Goal: Task Accomplishment & Management: Manage account settings

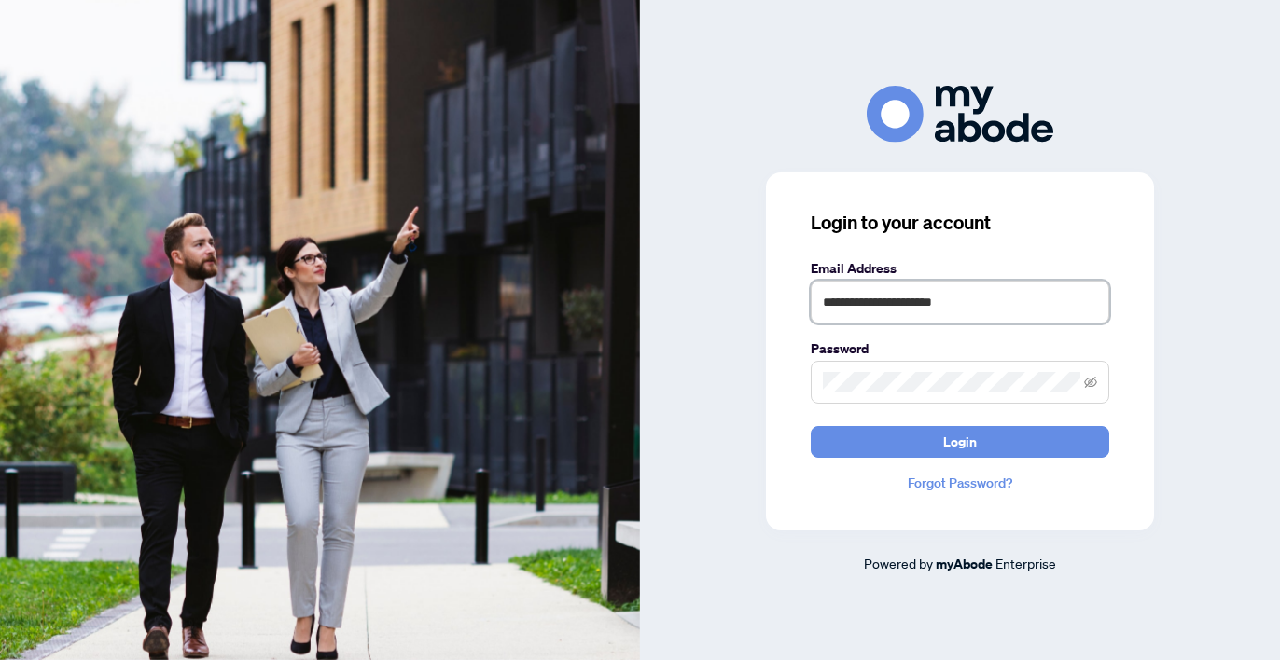
type input "**********"
click at [960, 441] on button "Login" at bounding box center [960, 442] width 298 height 32
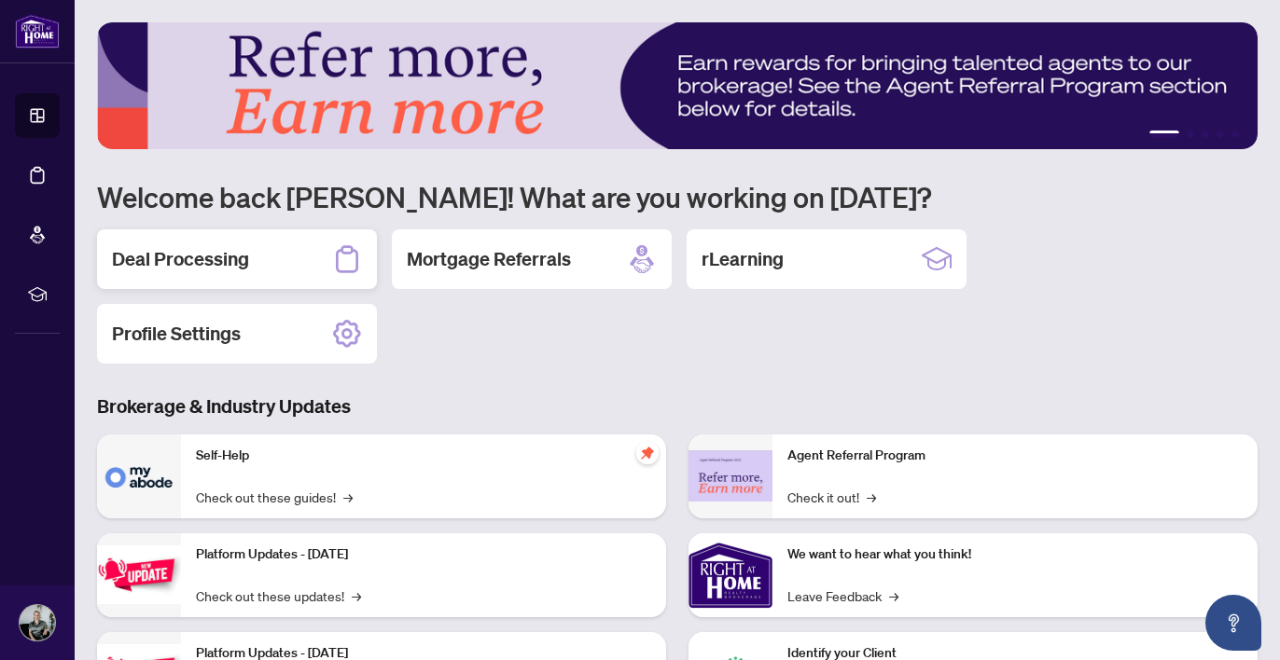
click at [217, 261] on h2 "Deal Processing" at bounding box center [180, 259] width 137 height 26
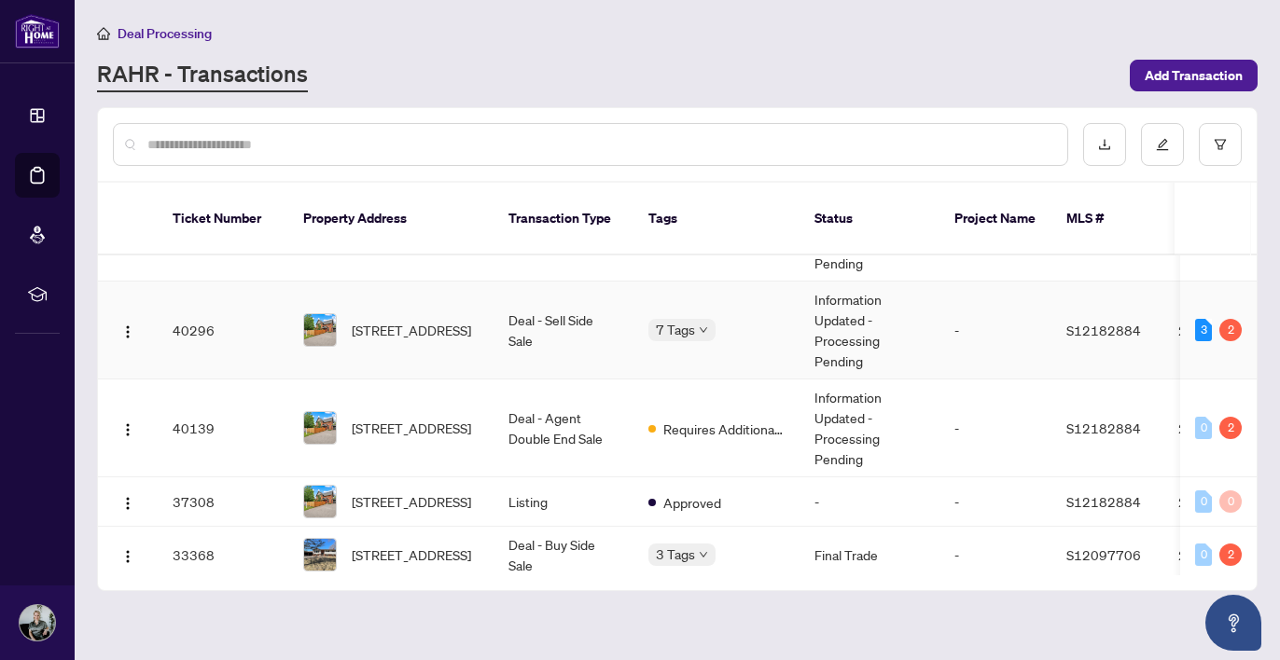
scroll to position [367, 0]
click at [565, 418] on td "Deal - Agent Double End Sale" at bounding box center [563, 428] width 140 height 98
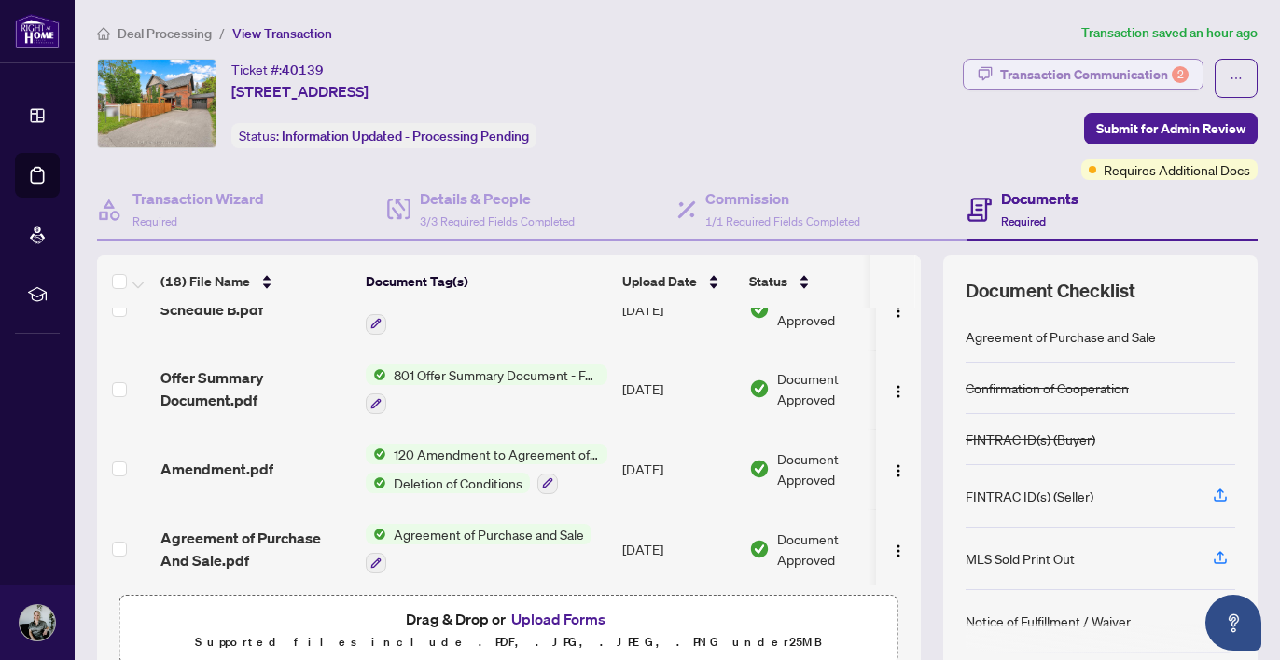
click at [1039, 80] on div "Transaction Communication 2" at bounding box center [1094, 75] width 188 height 30
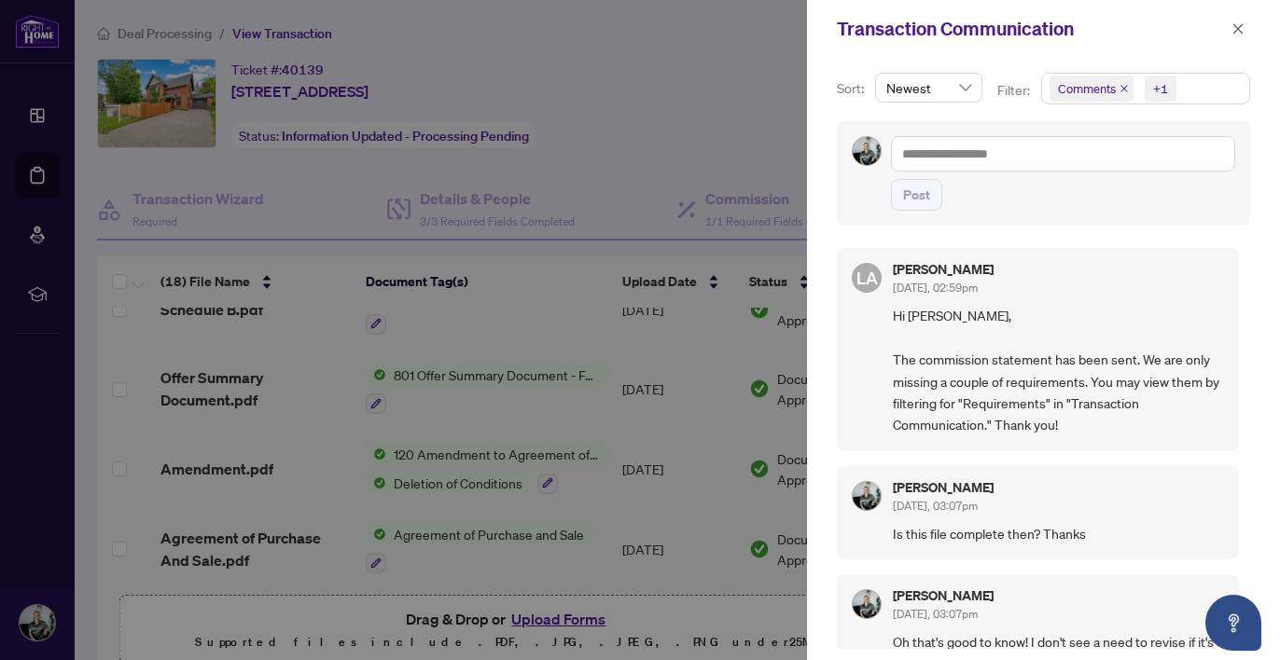
click at [1176, 96] on div "+1" at bounding box center [1158, 89] width 43 height 30
click at [1110, 192] on span "Requirements" at bounding box center [1119, 192] width 83 height 17
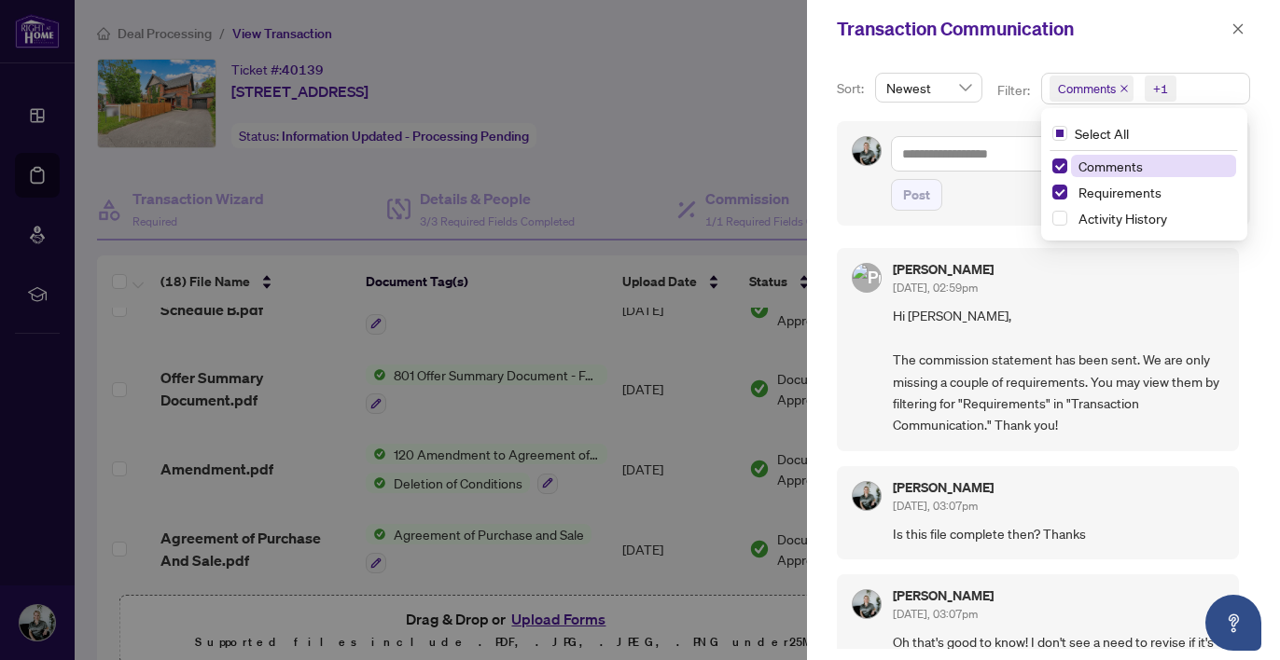
click at [1078, 168] on span "Comments" at bounding box center [1110, 166] width 64 height 17
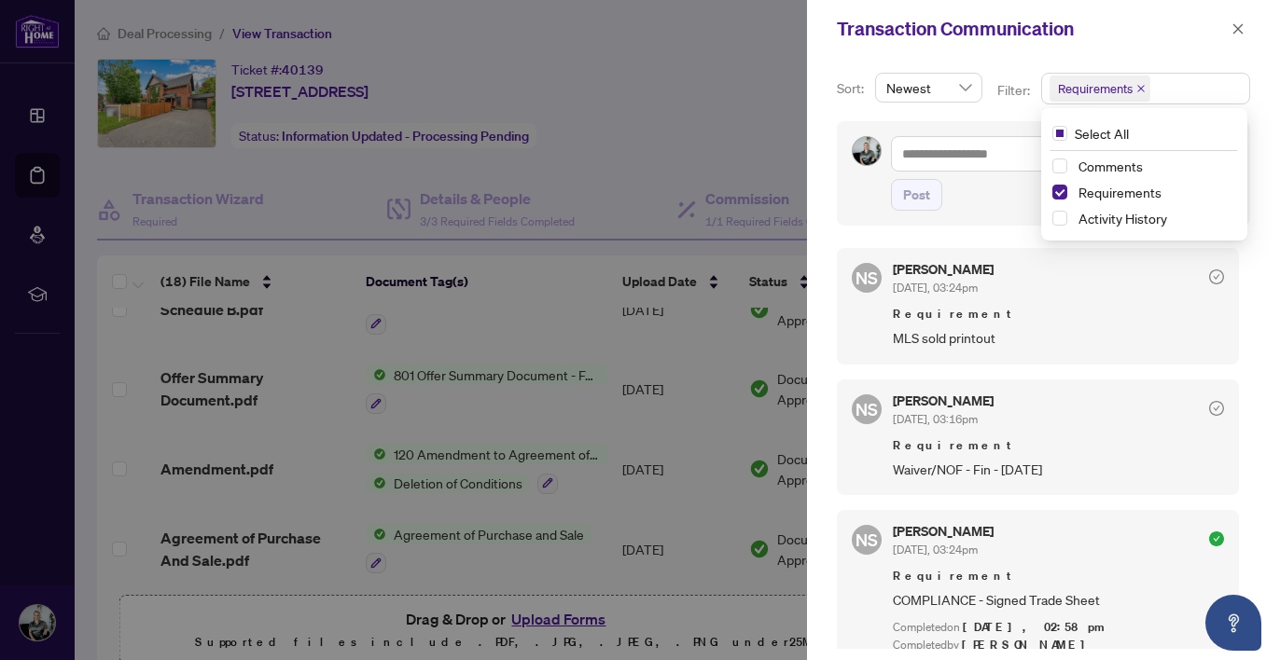
click at [835, 305] on div "Sort: Newest Filter: Requirements Select All Comments Requirements Activity His…" at bounding box center [1043, 359] width 473 height 603
click at [592, 324] on div at bounding box center [640, 330] width 1280 height 660
click at [1234, 32] on icon "close" at bounding box center [1237, 28] width 13 height 13
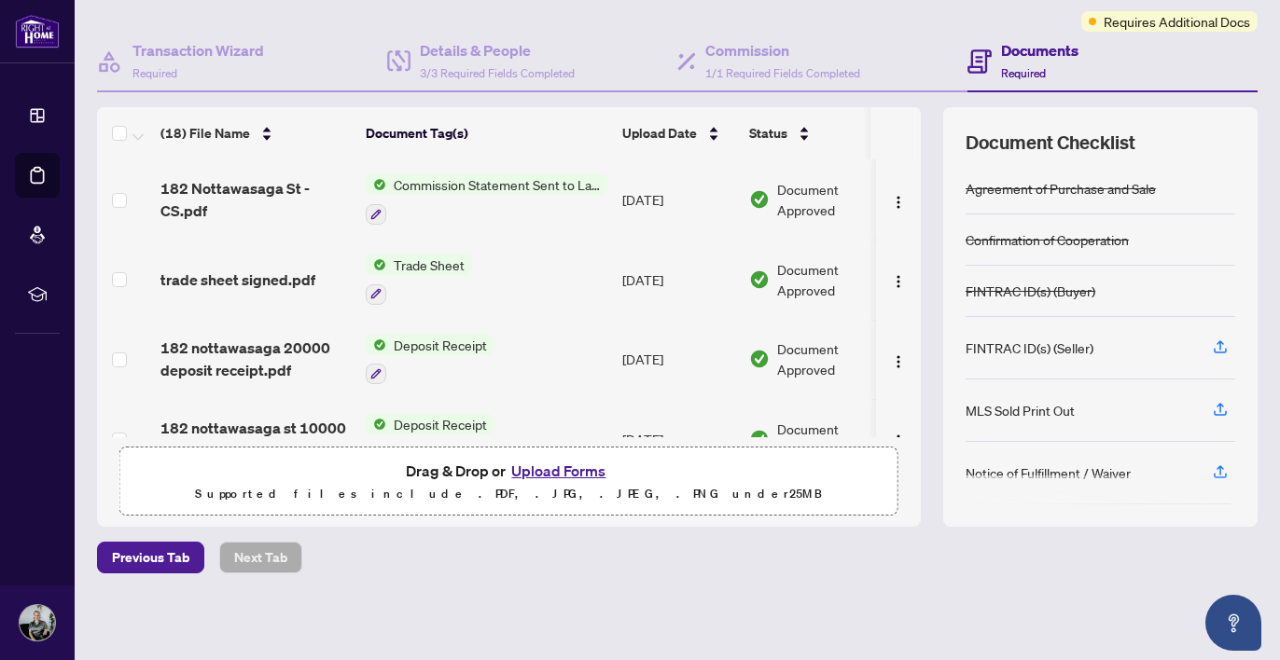
click at [557, 473] on button "Upload Forms" at bounding box center [558, 471] width 105 height 24
click at [566, 469] on button "Upload Forms" at bounding box center [558, 471] width 105 height 24
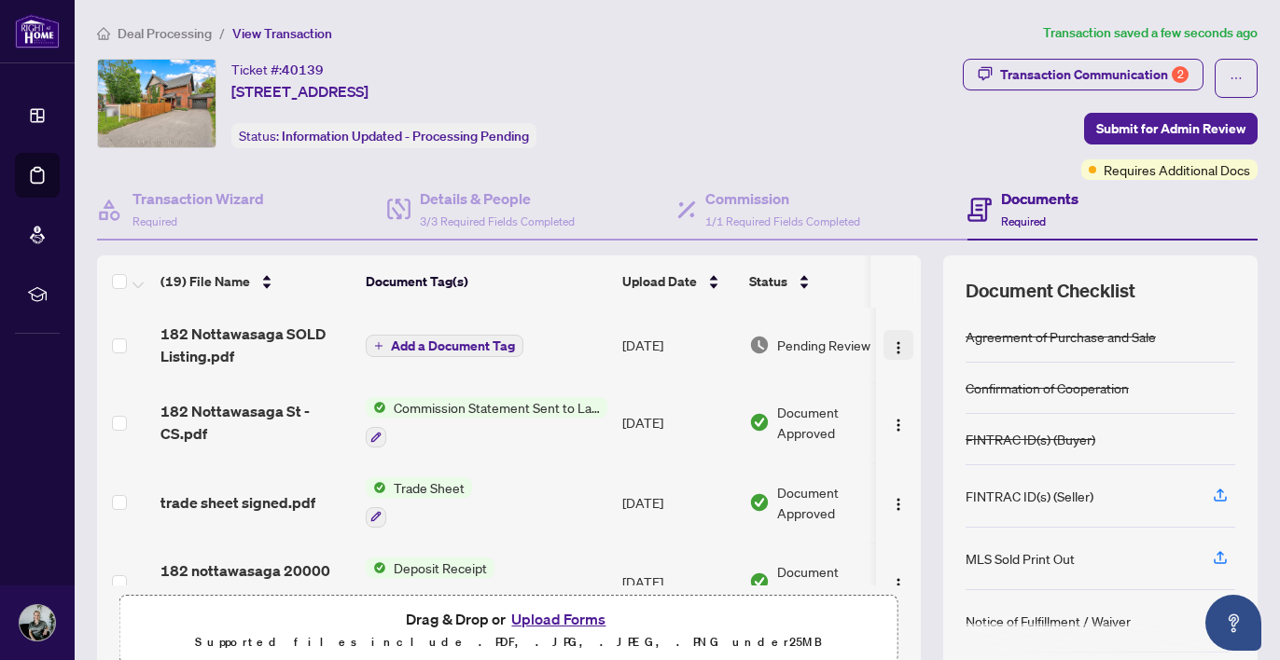
click at [895, 348] on img "button" at bounding box center [898, 347] width 15 height 15
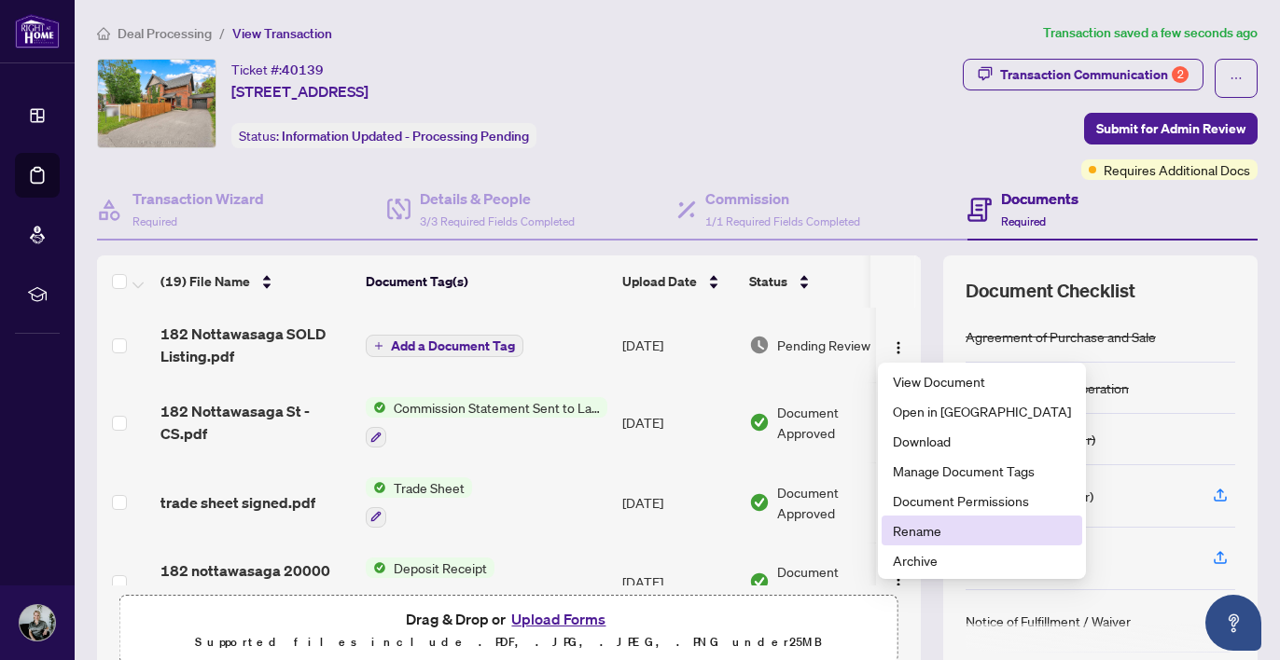
click at [909, 534] on span "Rename" at bounding box center [982, 530] width 178 height 21
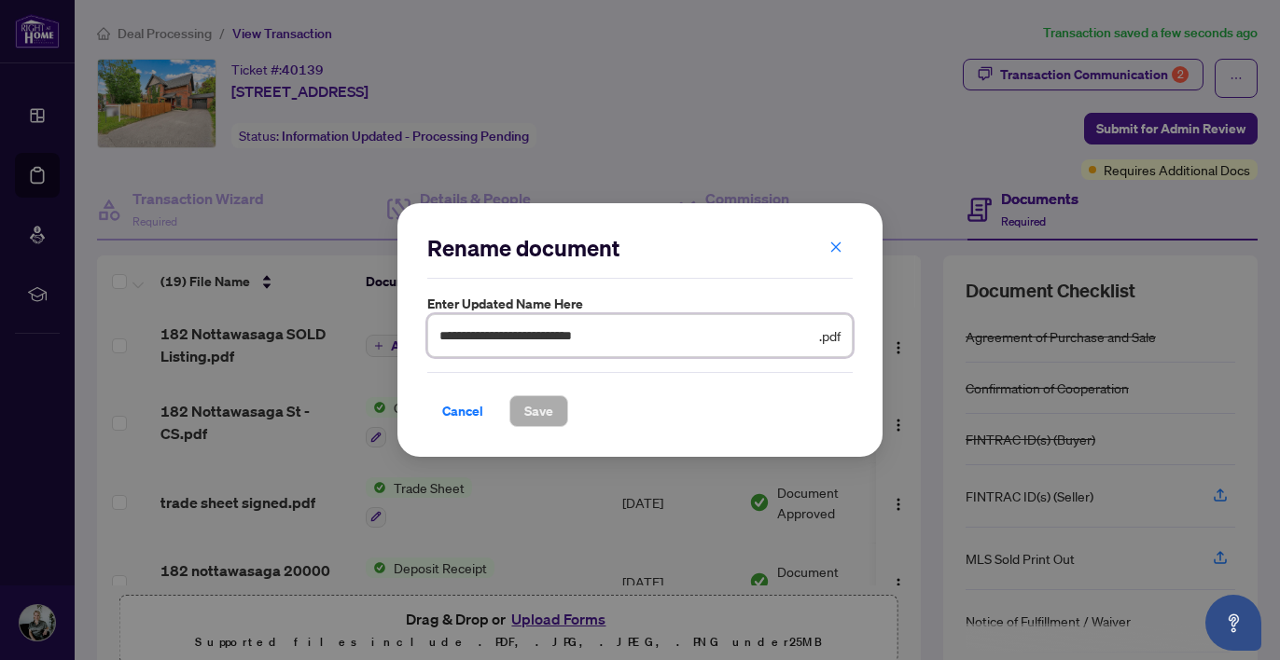
click at [635, 338] on input "**********" at bounding box center [627, 336] width 376 height 21
type input "**********"
click at [548, 413] on span "Save" at bounding box center [538, 411] width 29 height 30
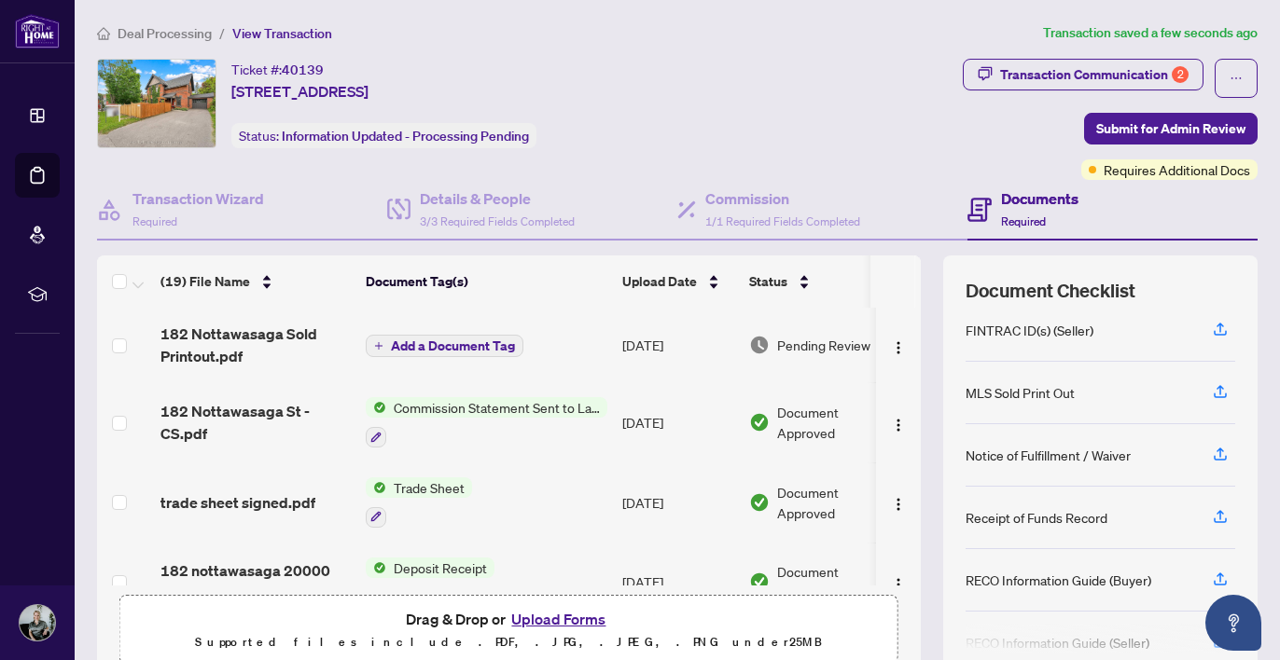
scroll to position [175, 0]
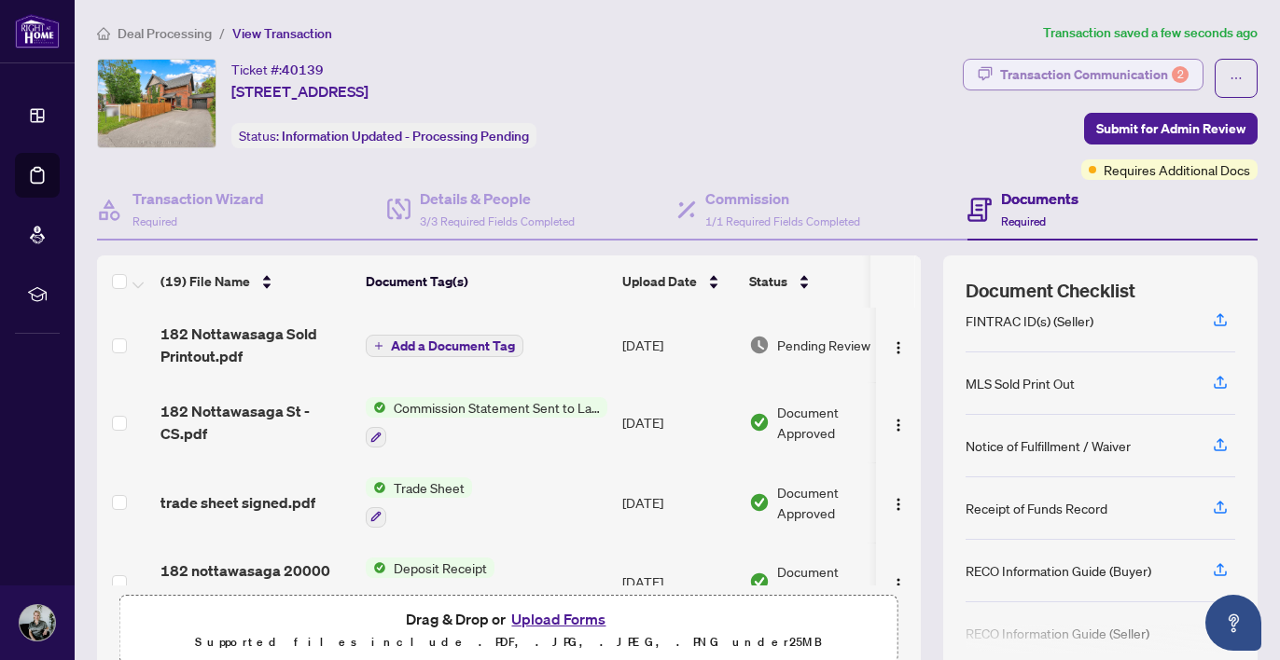
click at [1158, 76] on div "Transaction Communication 2" at bounding box center [1094, 75] width 188 height 30
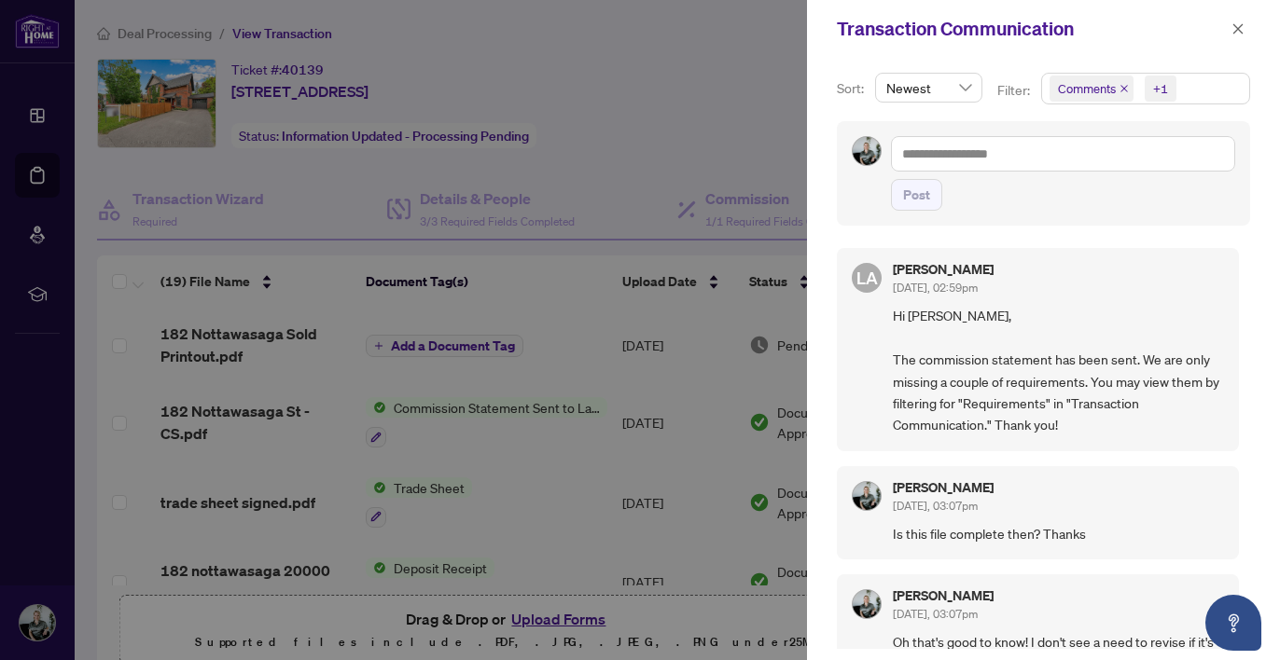
click at [1187, 89] on span "Comments +1" at bounding box center [1145, 89] width 207 height 30
click at [1058, 166] on span "Select Comments" at bounding box center [1059, 166] width 15 height 15
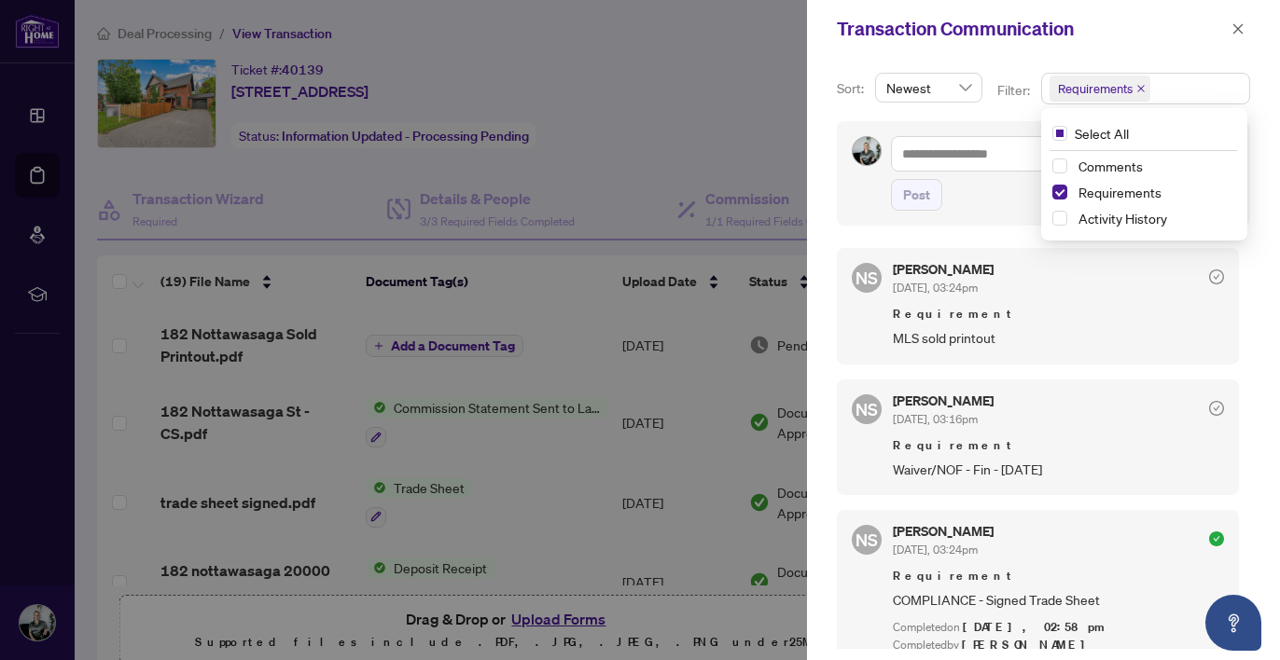
scroll to position [20, 0]
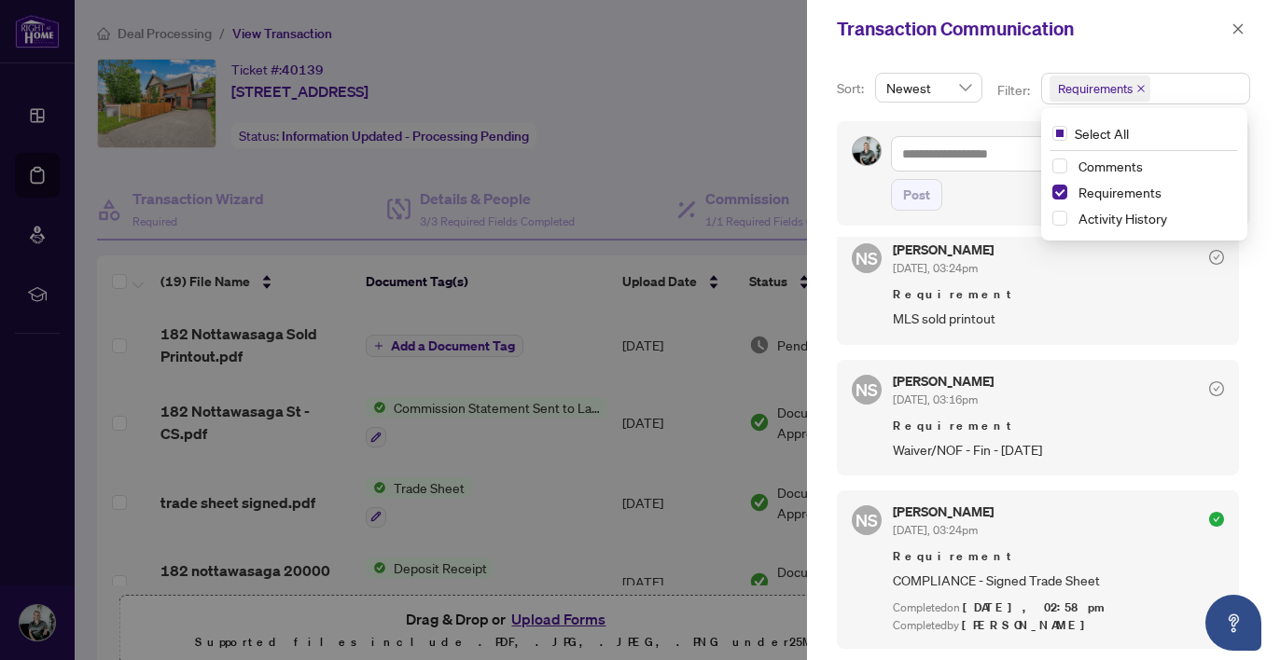
click at [820, 213] on div "Sort: Newest Filter: Requirements Select All Comments Requirements Activity His…" at bounding box center [1043, 359] width 473 height 603
click at [1234, 33] on icon "close" at bounding box center [1237, 28] width 13 height 13
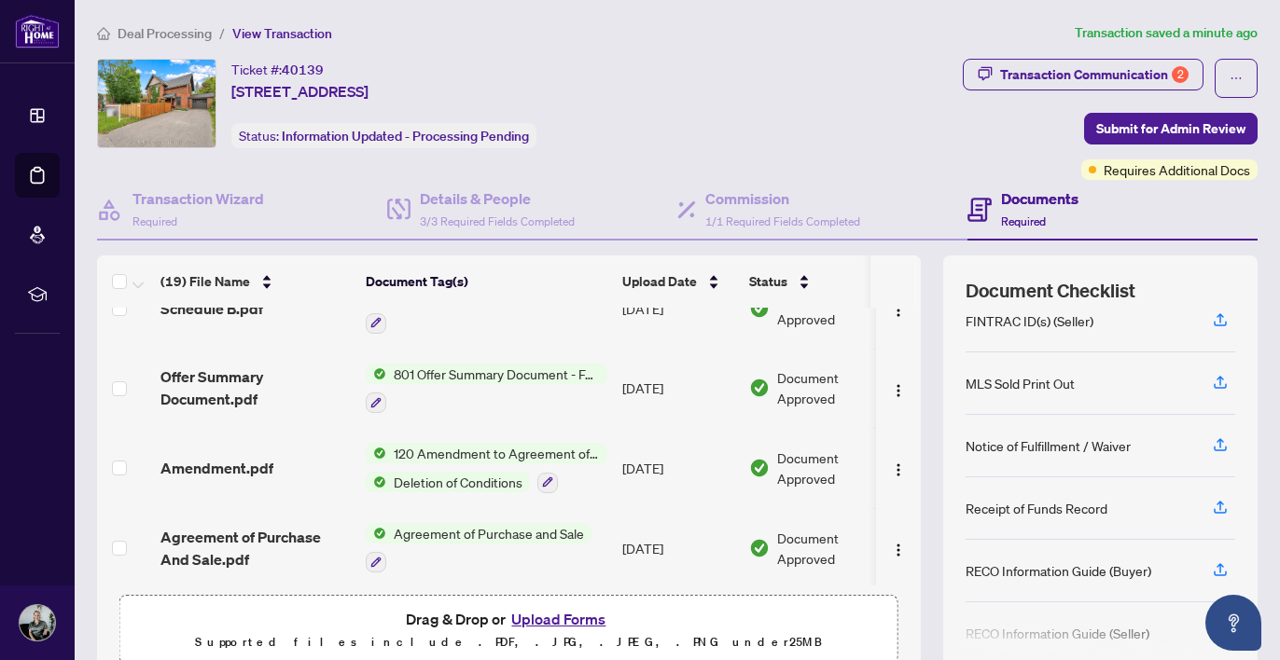
scroll to position [1217, 0]
click at [225, 458] on span "Amendment.pdf" at bounding box center [216, 469] width 113 height 22
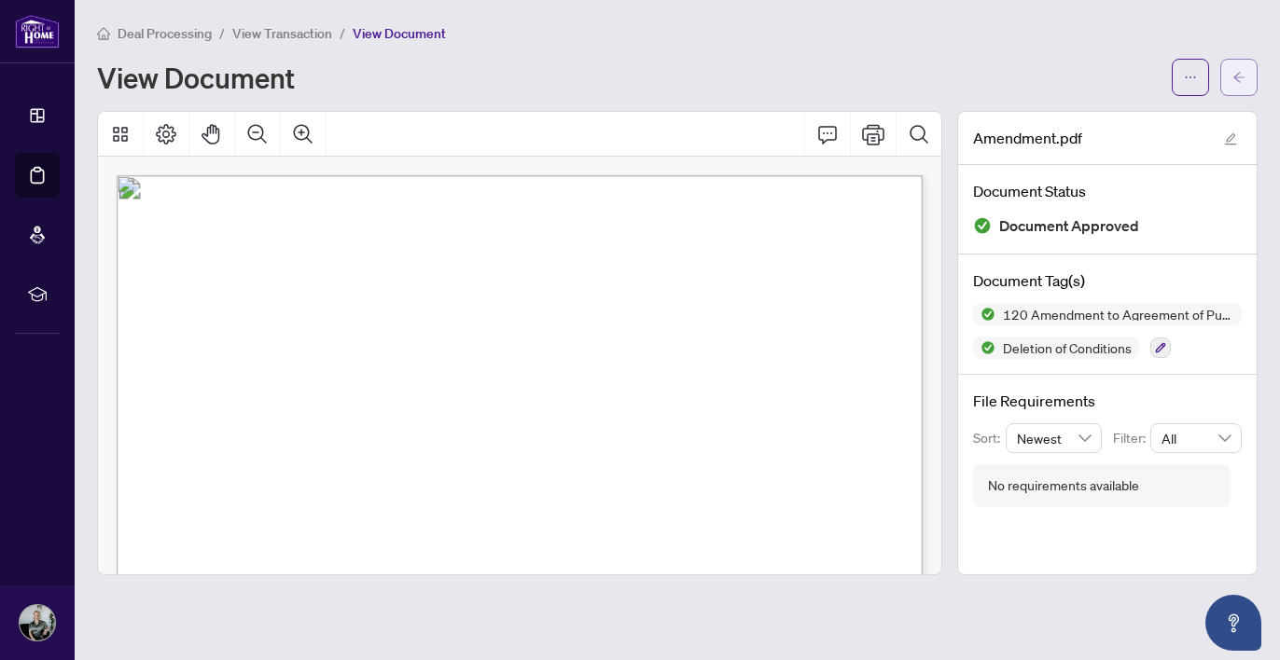
click at [1222, 75] on button "button" at bounding box center [1238, 77] width 37 height 37
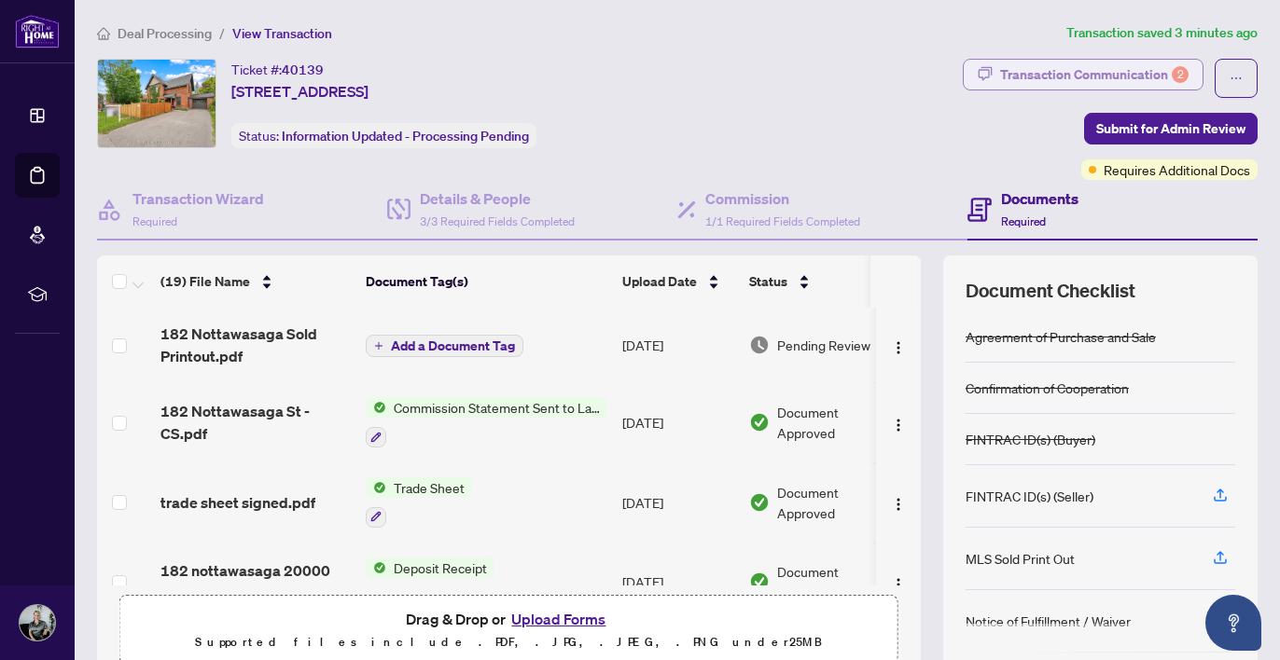
click at [1120, 77] on div "Transaction Communication 2" at bounding box center [1094, 75] width 188 height 30
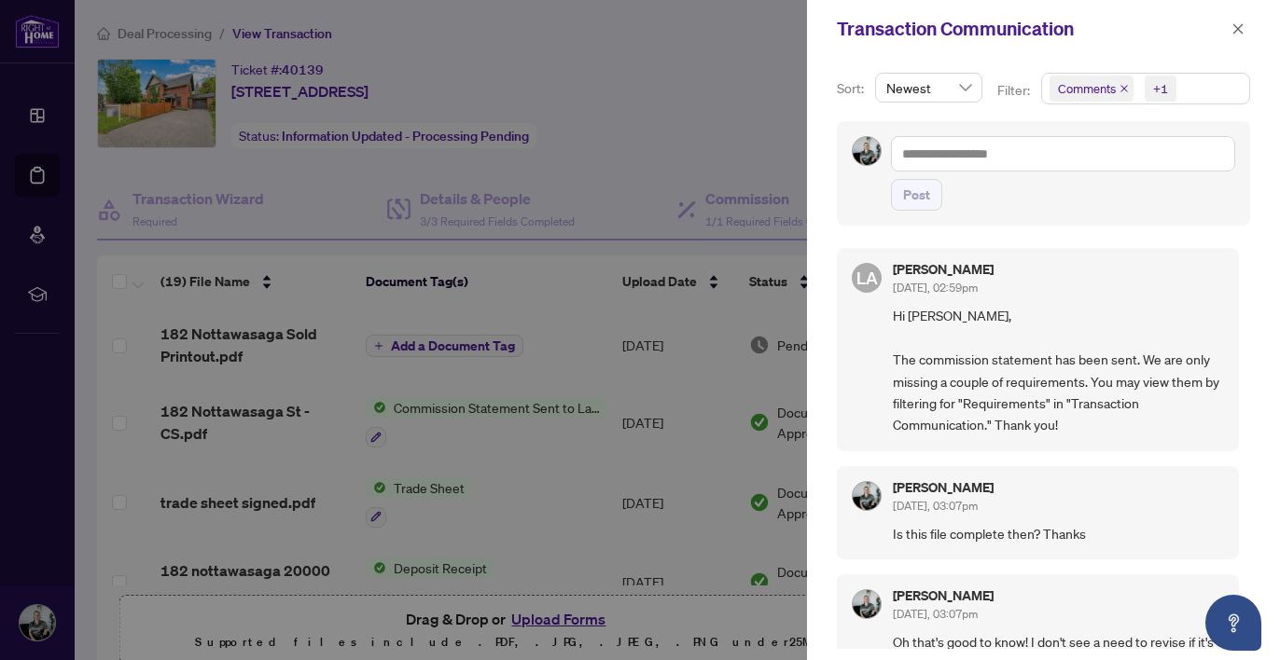
click at [1185, 87] on span "Comments +1" at bounding box center [1145, 89] width 207 height 30
click at [1057, 166] on span "Select Comments" at bounding box center [1059, 166] width 15 height 15
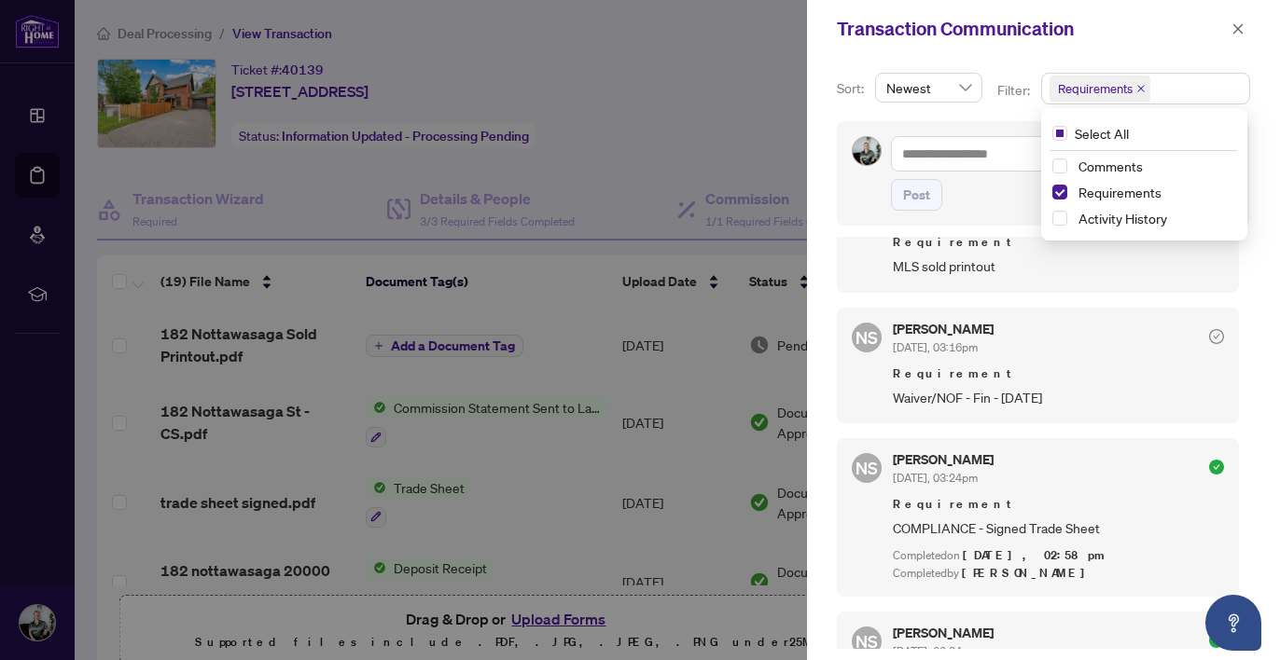
scroll to position [78, 0]
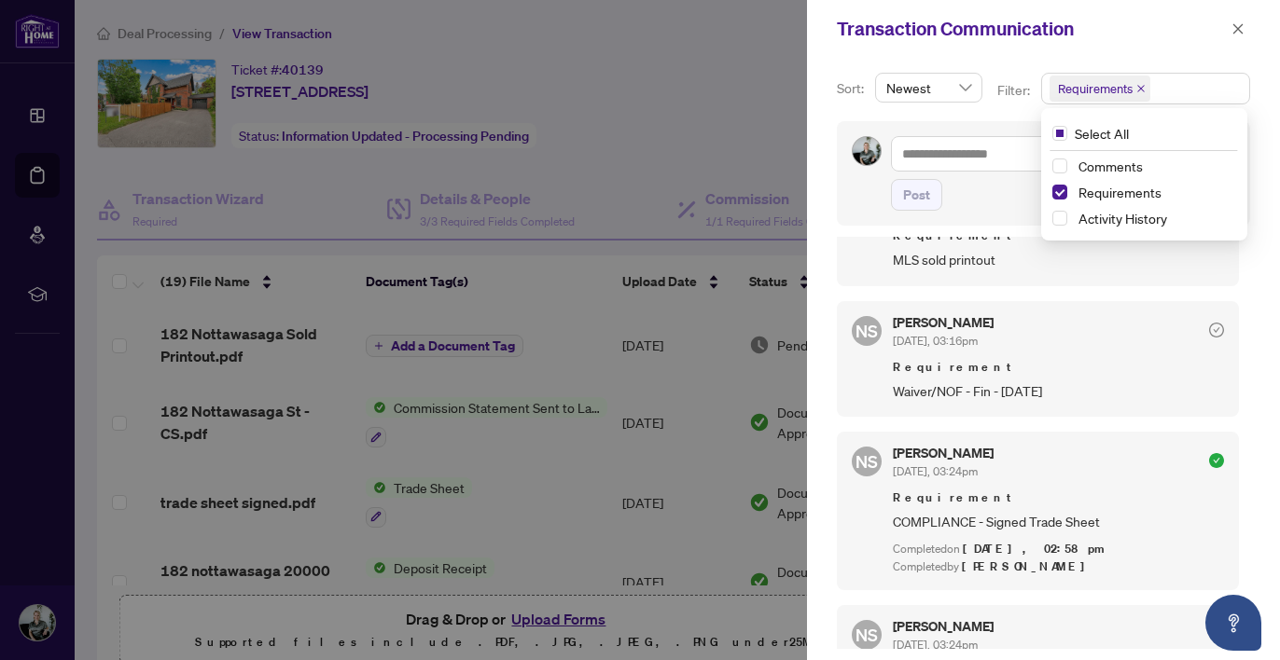
click at [721, 115] on div at bounding box center [640, 330] width 1280 height 660
click at [1237, 31] on icon "close" at bounding box center [1238, 28] width 10 height 10
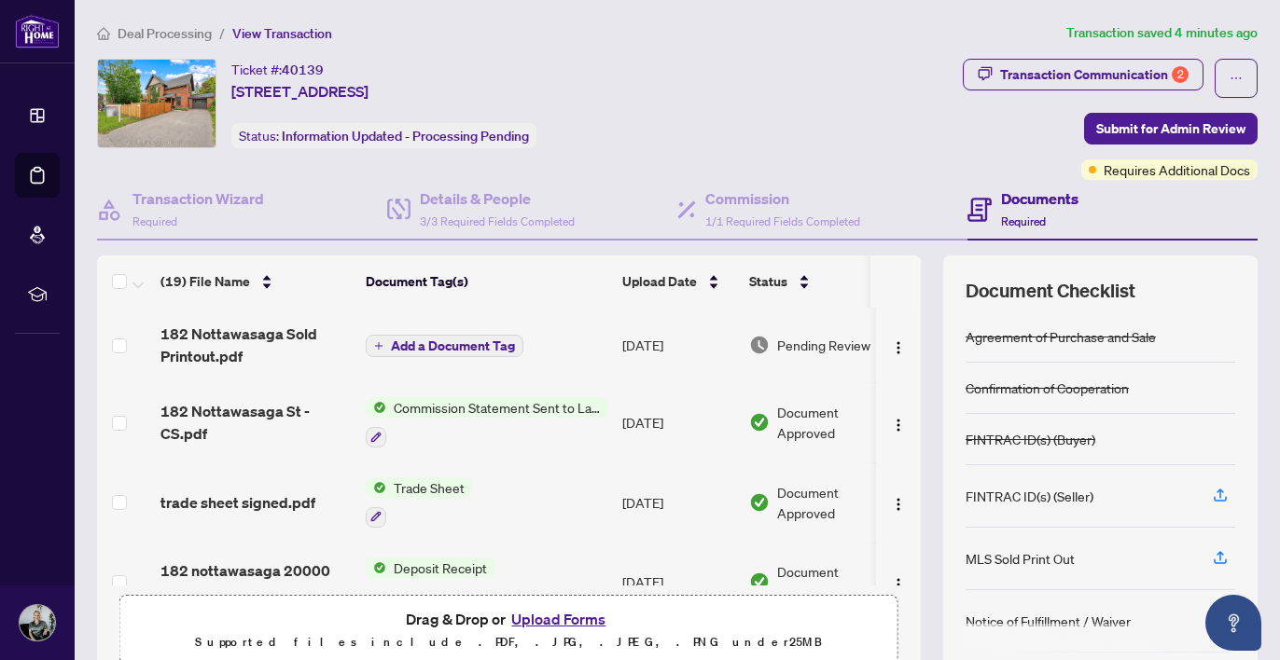
click at [534, 617] on button "Upload Forms" at bounding box center [558, 619] width 105 height 24
click at [560, 628] on button "Upload Forms" at bounding box center [558, 619] width 105 height 24
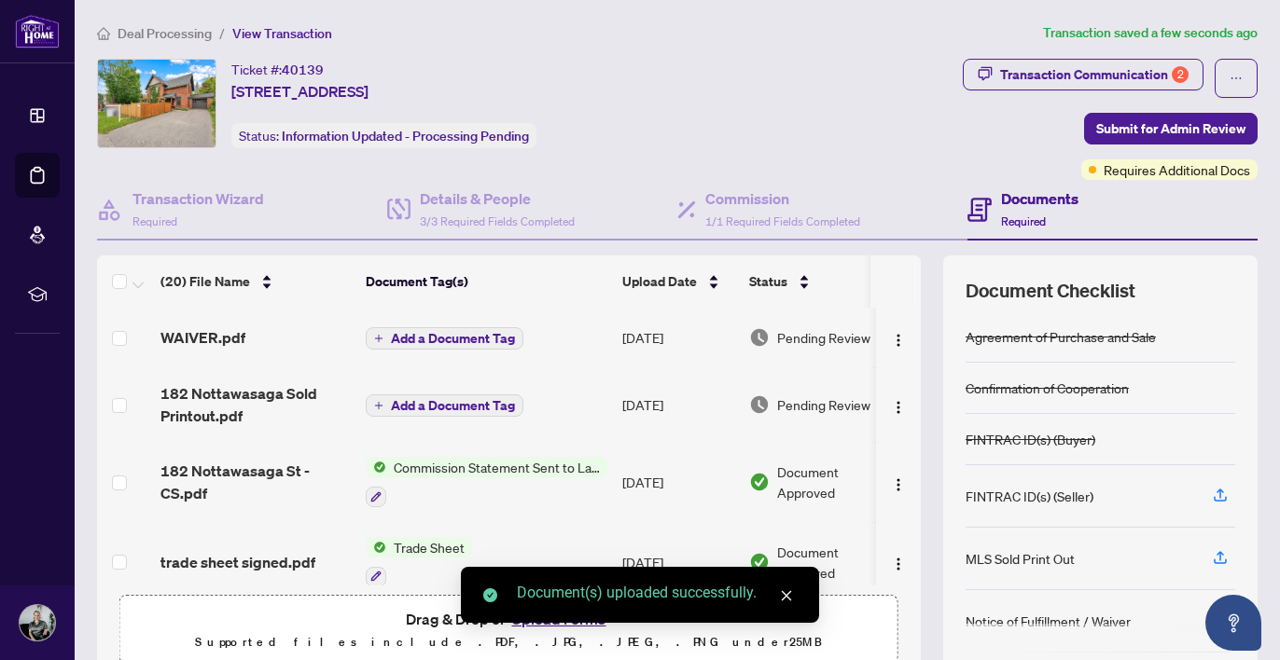
scroll to position [0, 0]
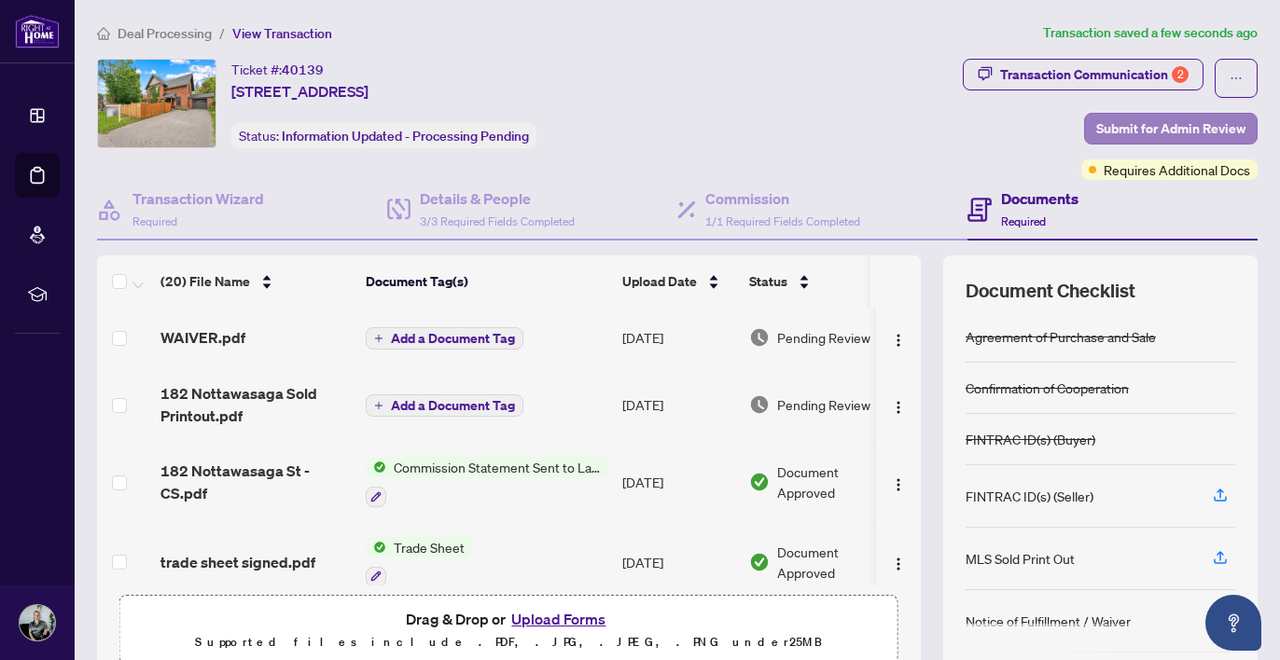
click at [1201, 129] on span "Submit for Admin Review" at bounding box center [1170, 129] width 149 height 30
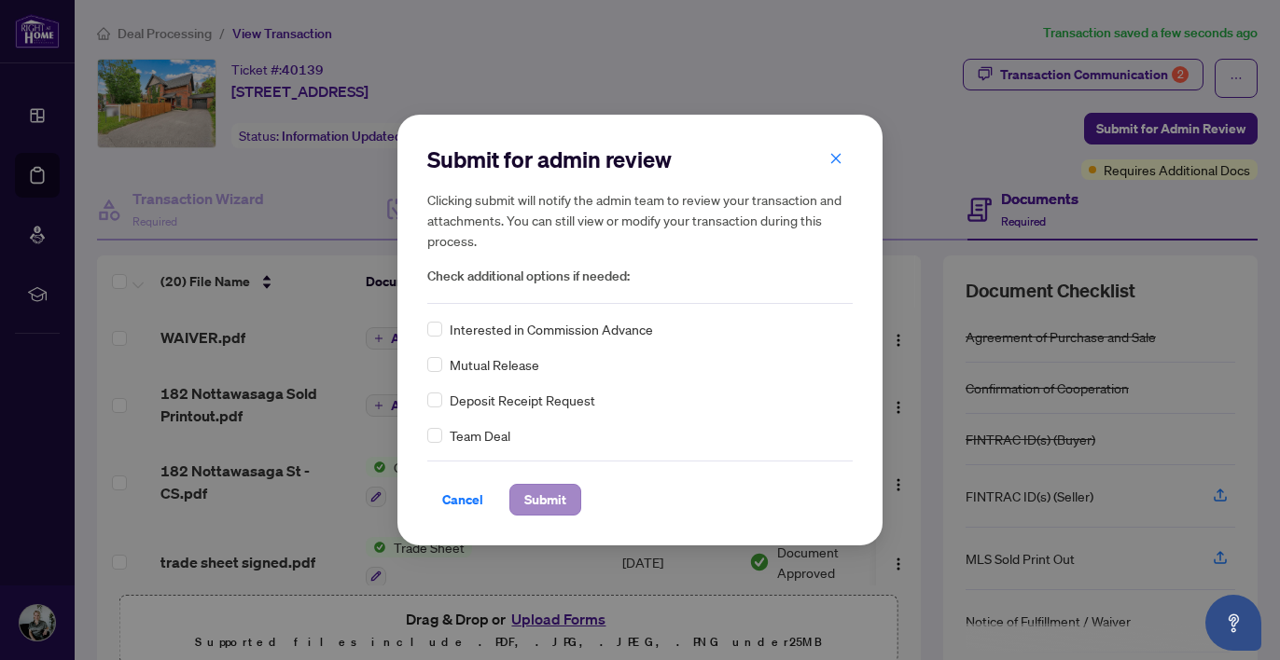
click at [531, 493] on span "Submit" at bounding box center [545, 500] width 42 height 30
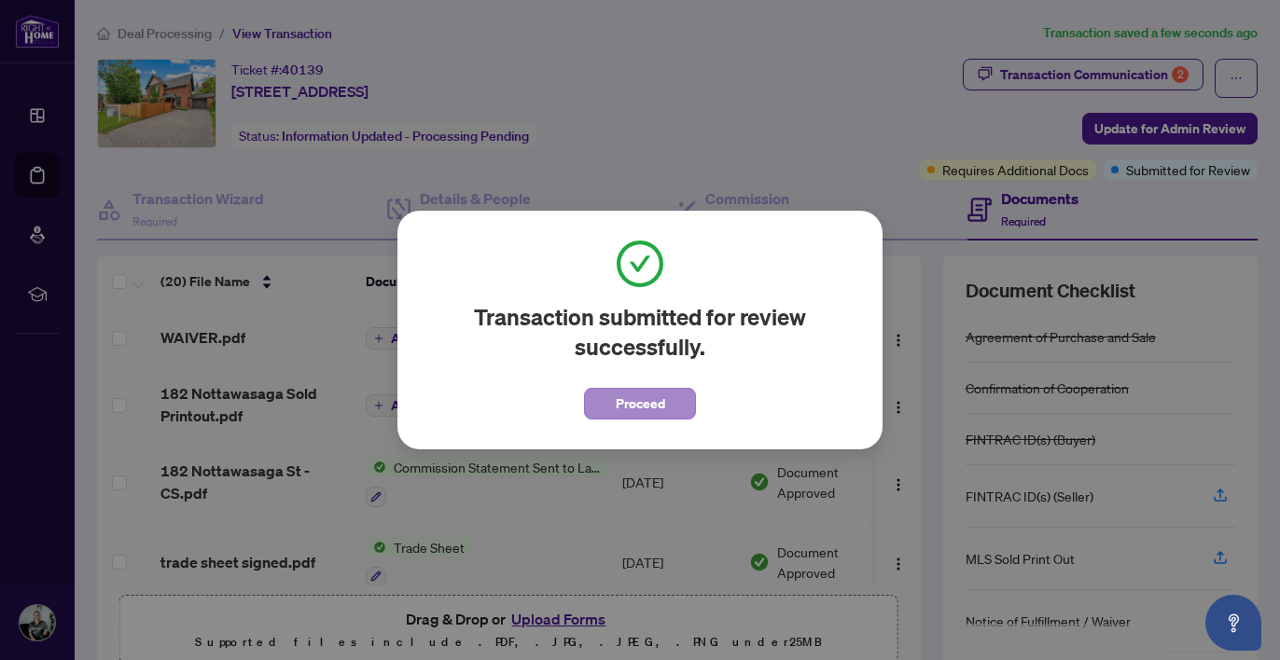
click at [643, 405] on span "Proceed" at bounding box center [640, 404] width 49 height 30
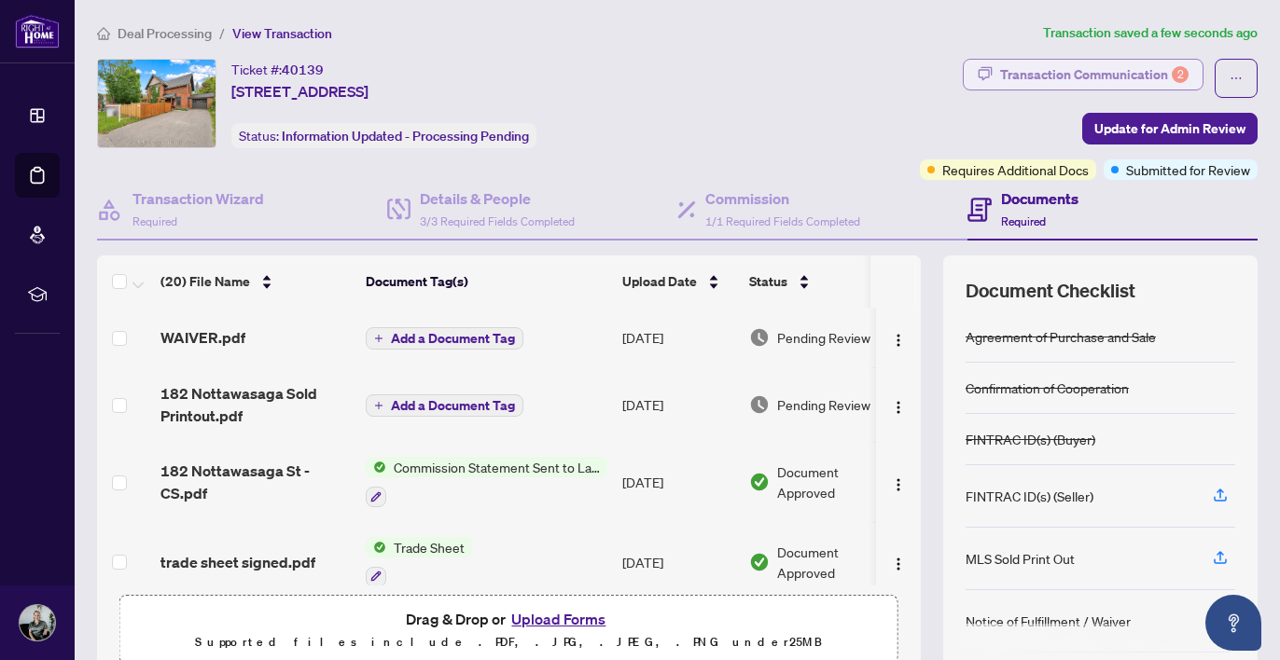
click at [1036, 67] on div "Transaction Communication 2" at bounding box center [1094, 75] width 188 height 30
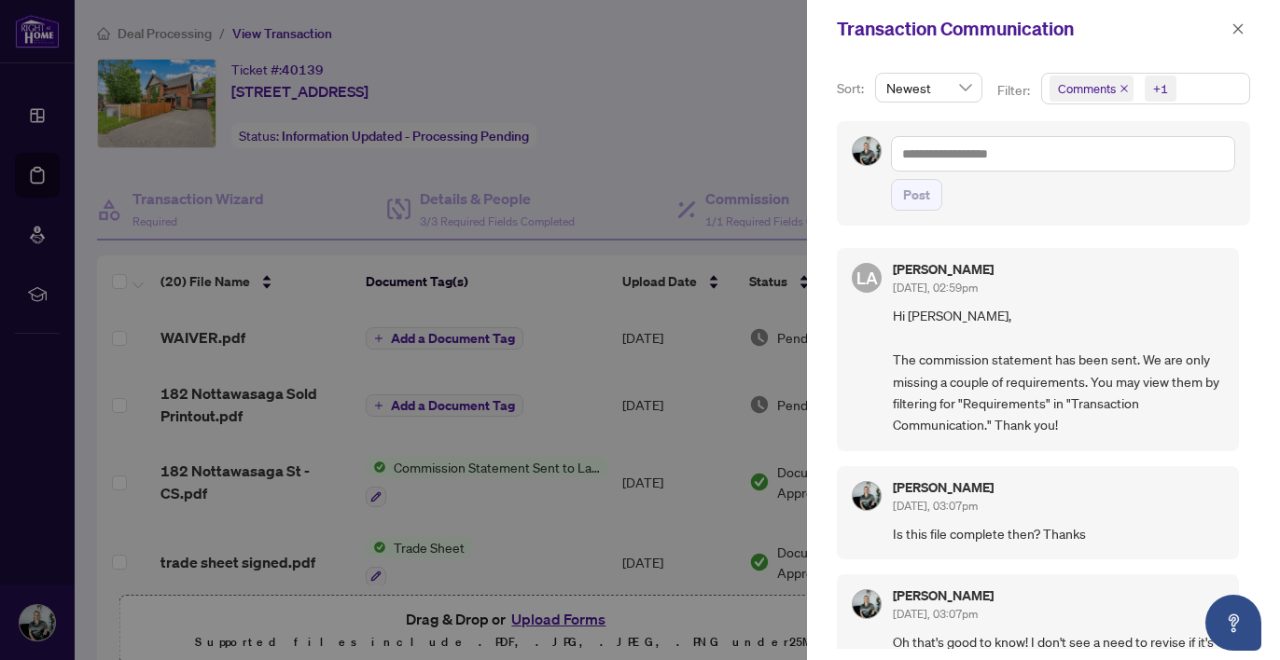
click at [1197, 85] on span "Comments +1" at bounding box center [1145, 89] width 207 height 30
click at [1058, 169] on span "Select Comments" at bounding box center [1059, 166] width 15 height 15
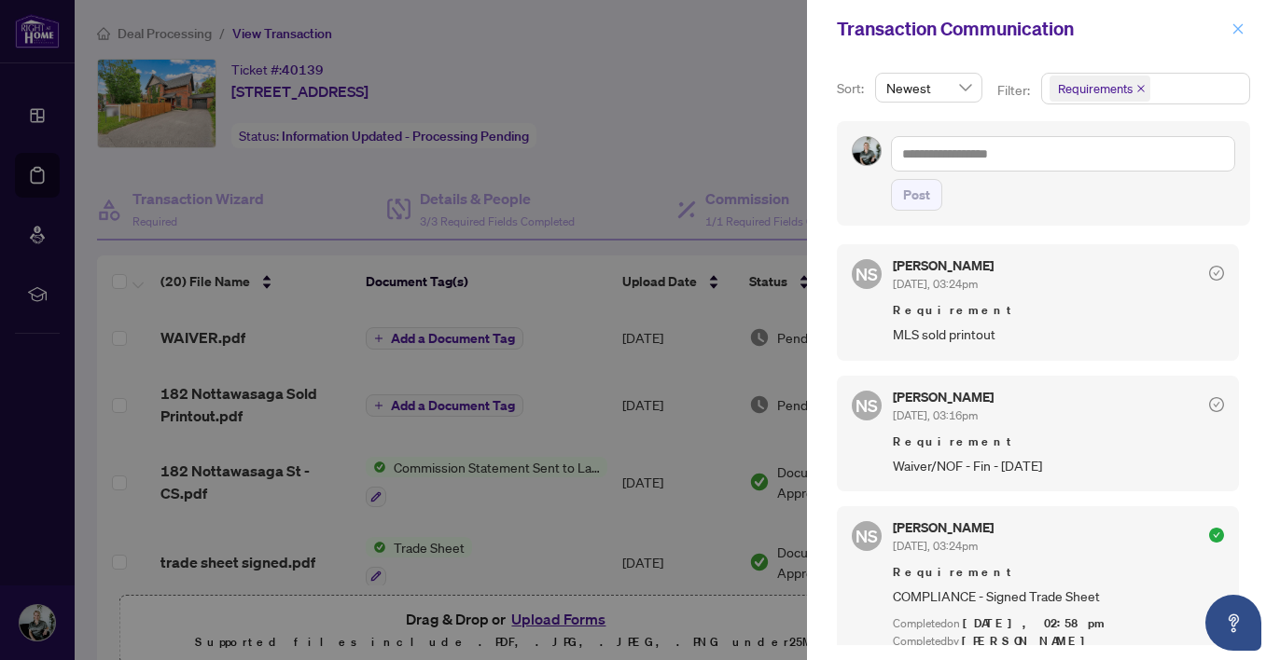
click at [1239, 24] on icon "close" at bounding box center [1237, 28] width 13 height 13
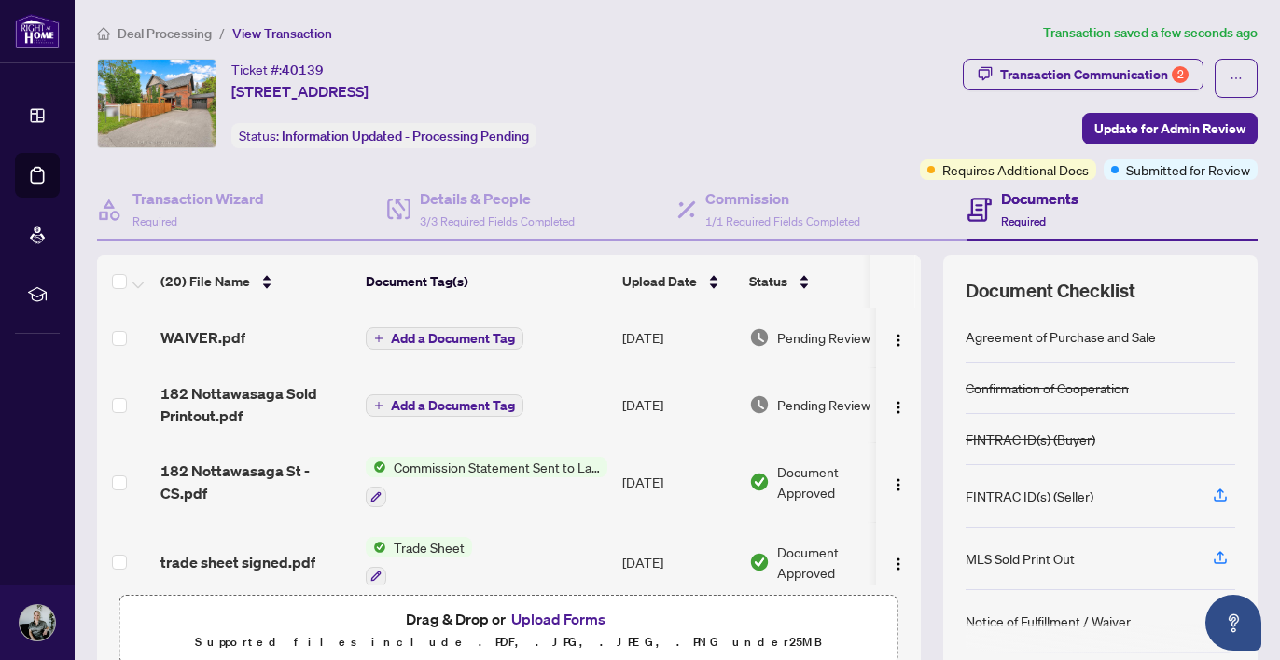
scroll to position [35, 0]
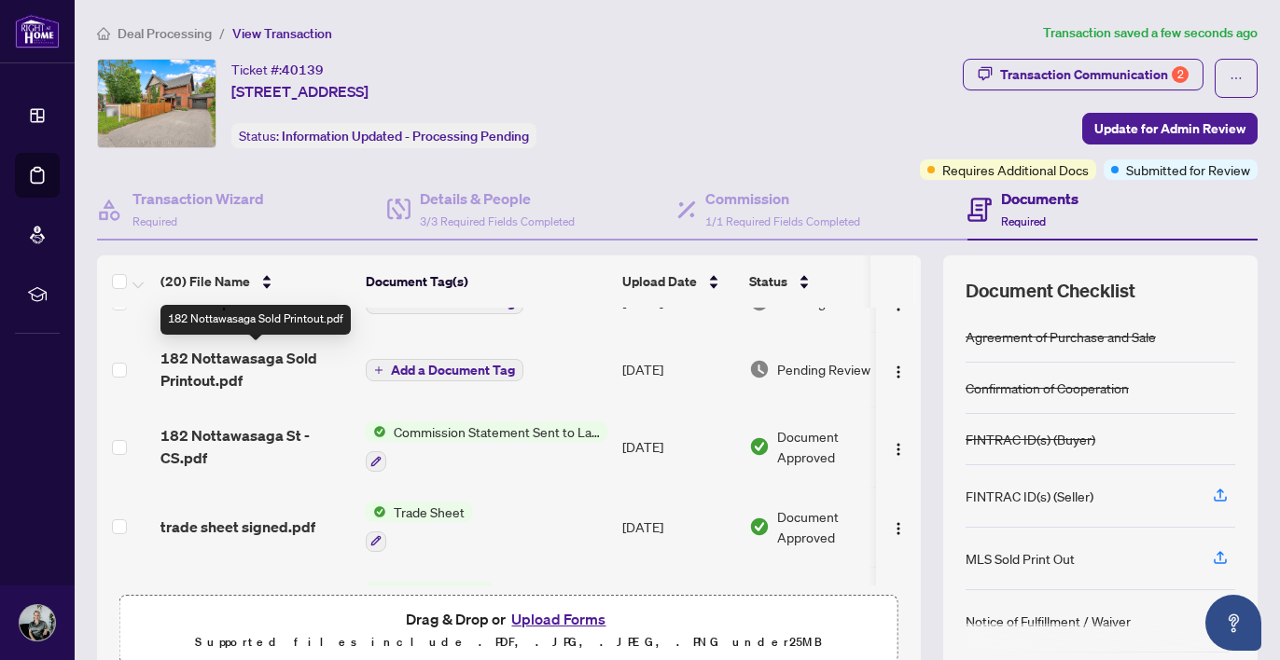
click at [233, 348] on span "182 Nottawasaga Sold Printout.pdf" at bounding box center [255, 369] width 190 height 45
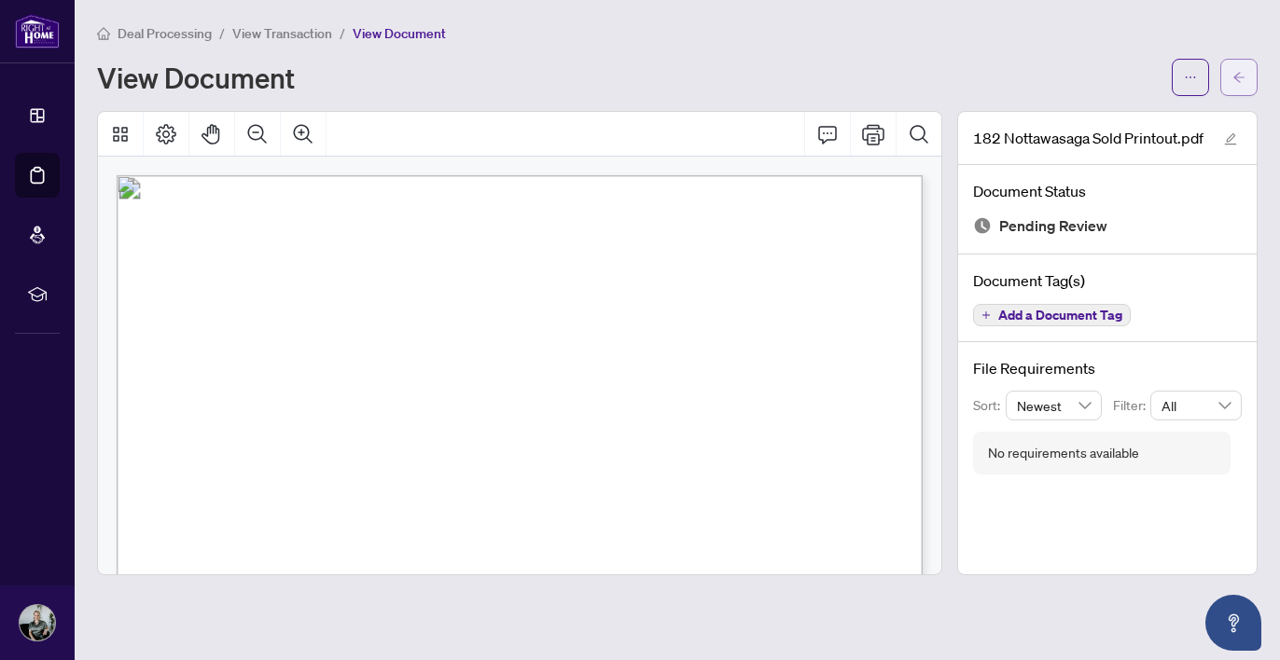
click at [1241, 86] on span "button" at bounding box center [1238, 77] width 13 height 30
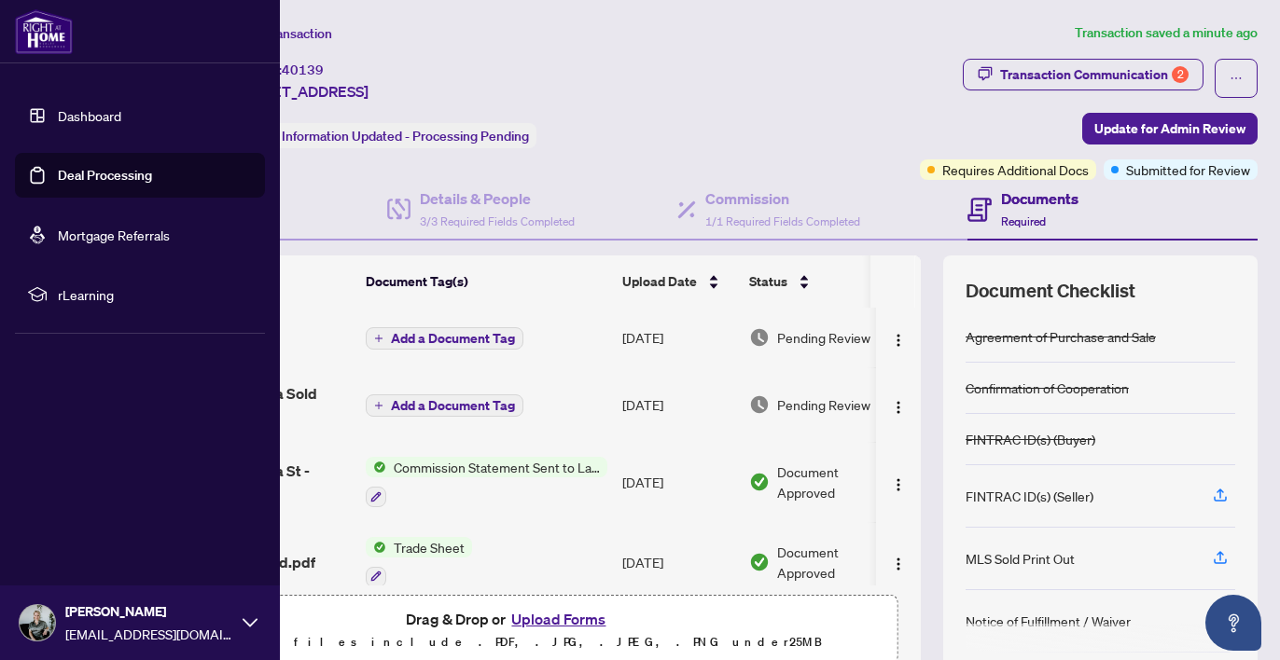
click at [89, 116] on link "Dashboard" at bounding box center [89, 115] width 63 height 17
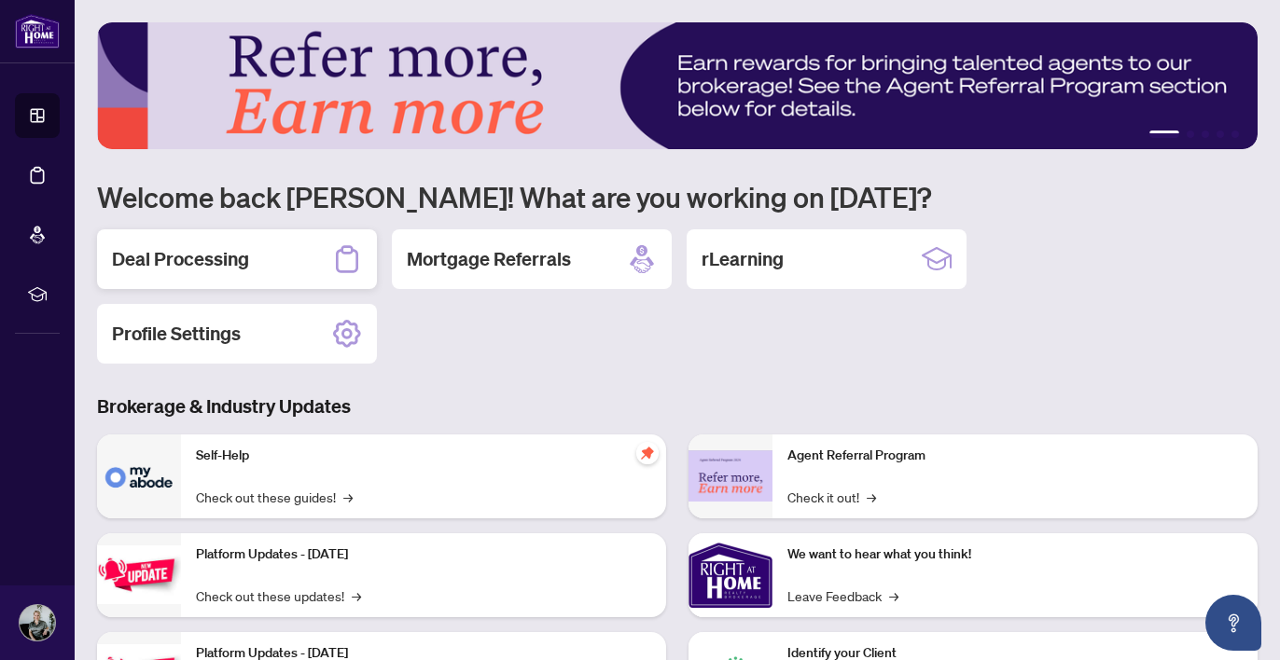
click at [250, 285] on div "Deal Processing" at bounding box center [237, 259] width 280 height 60
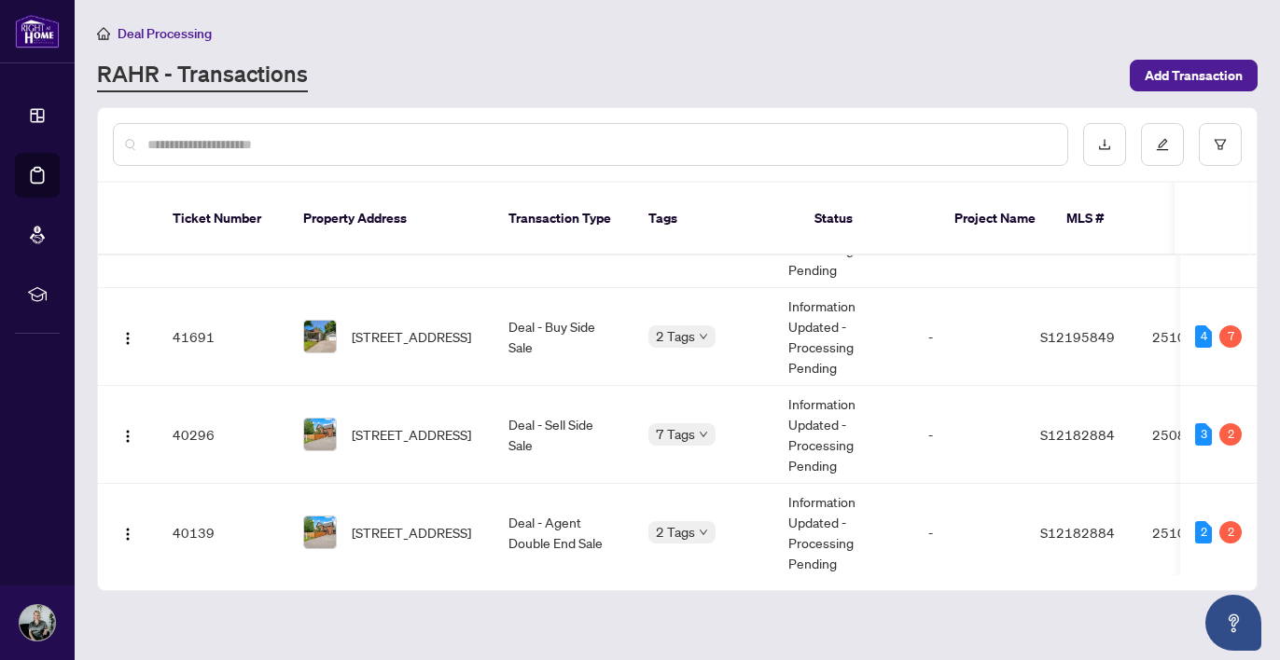
scroll to position [272, 0]
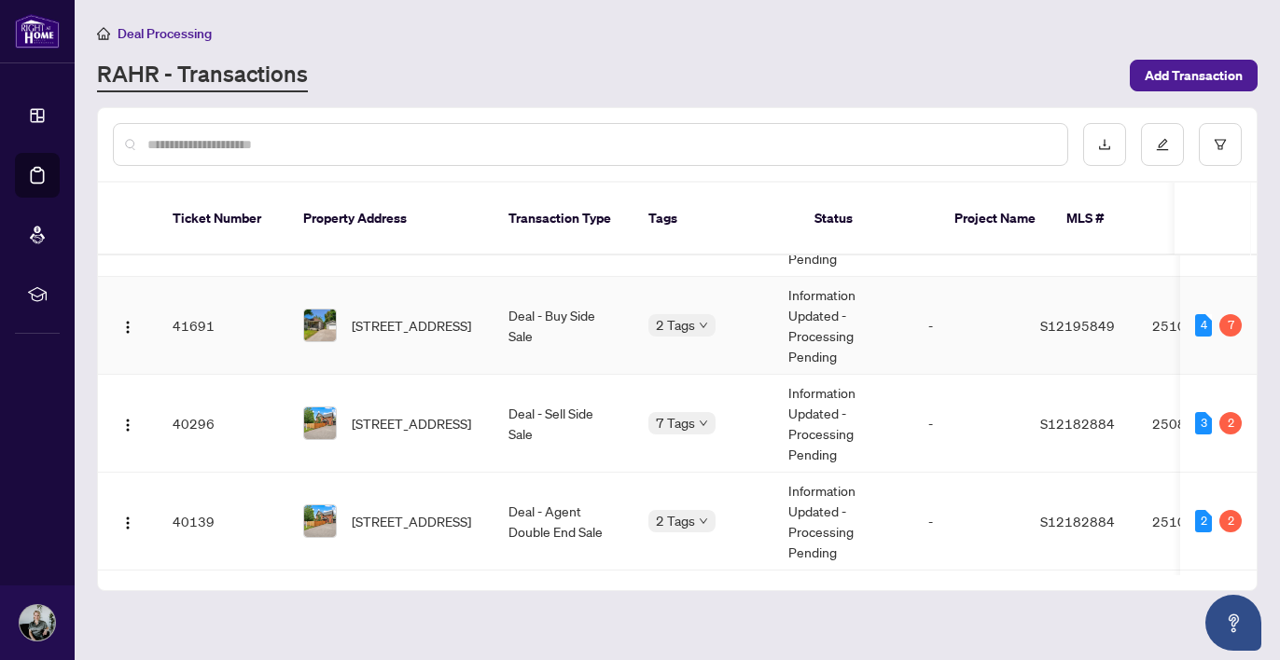
click at [393, 321] on span "316 Nottawasaga St, Orillia, Ontario L3V 3K6, Canada" at bounding box center [411, 325] width 119 height 21
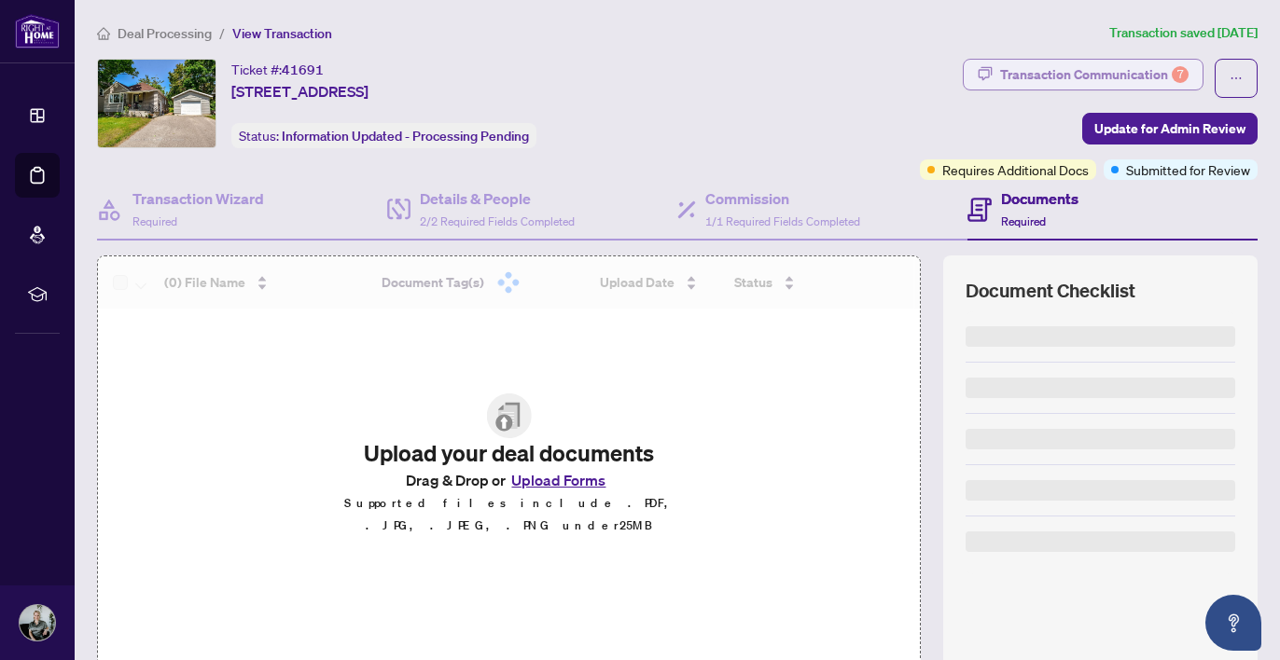
click at [1101, 73] on div "Transaction Communication 7" at bounding box center [1094, 75] width 188 height 30
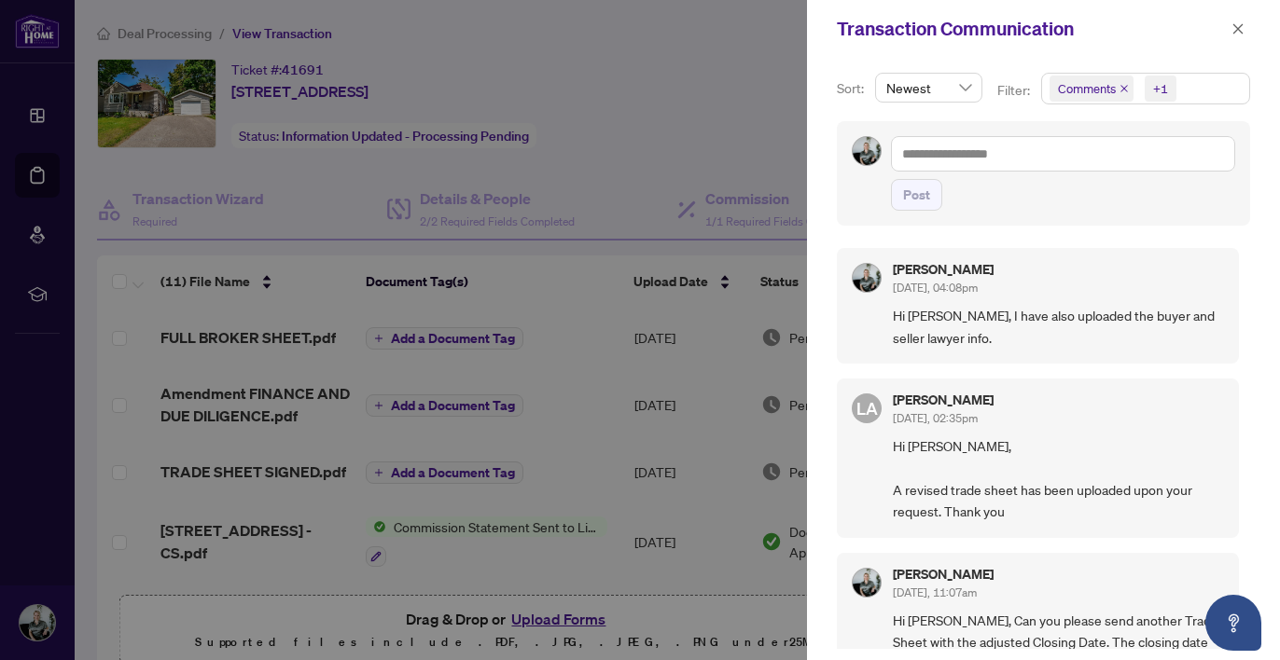
click at [1190, 96] on span "Comments +1" at bounding box center [1145, 89] width 207 height 30
click at [1057, 166] on span "Select Comments" at bounding box center [1059, 166] width 15 height 15
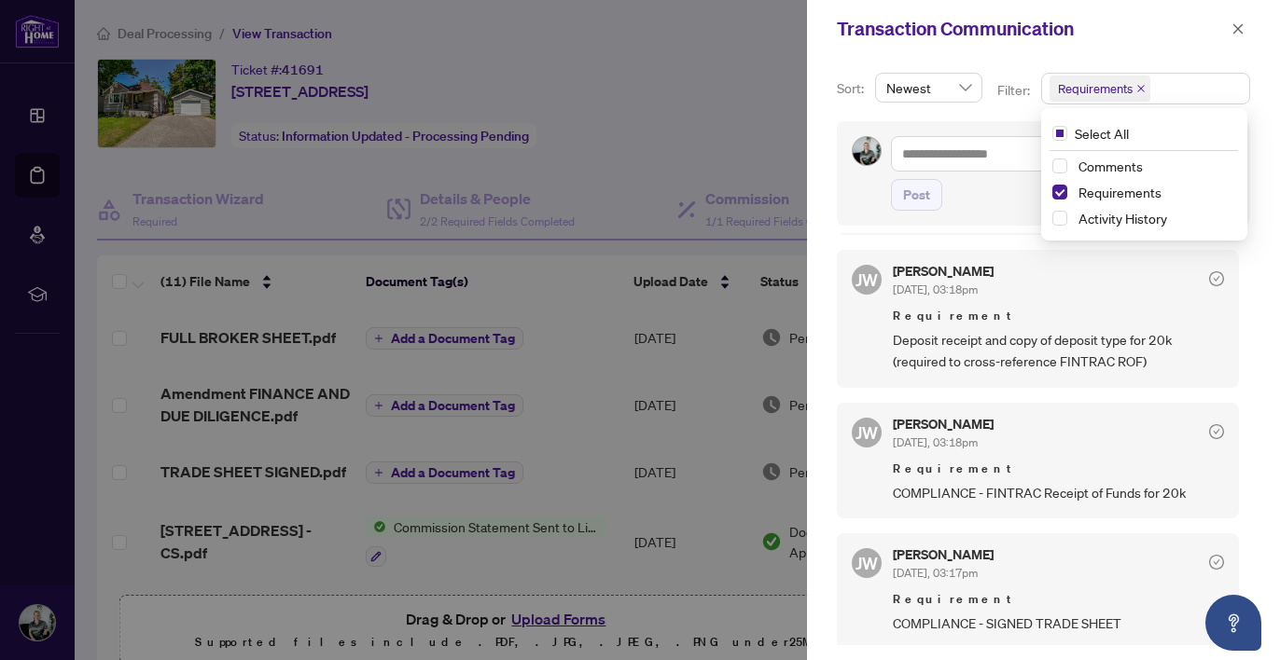
click at [620, 163] on div at bounding box center [640, 330] width 1280 height 660
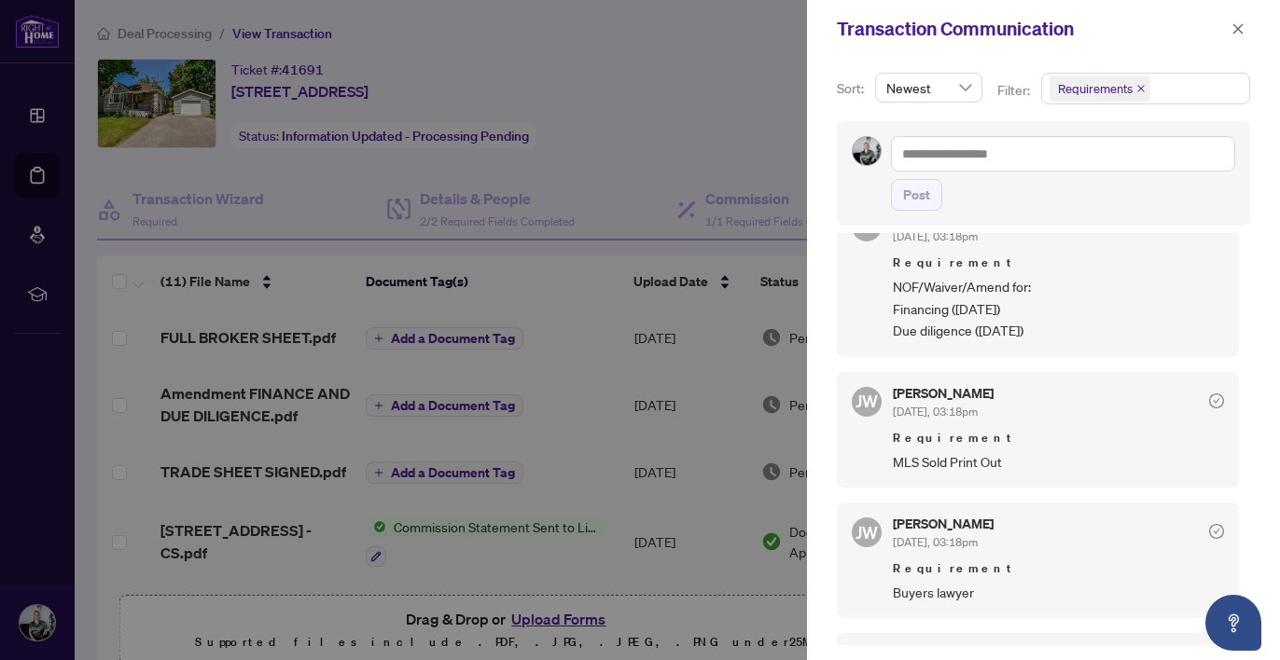
scroll to position [47, 0]
click at [1232, 32] on icon "close" at bounding box center [1237, 28] width 13 height 13
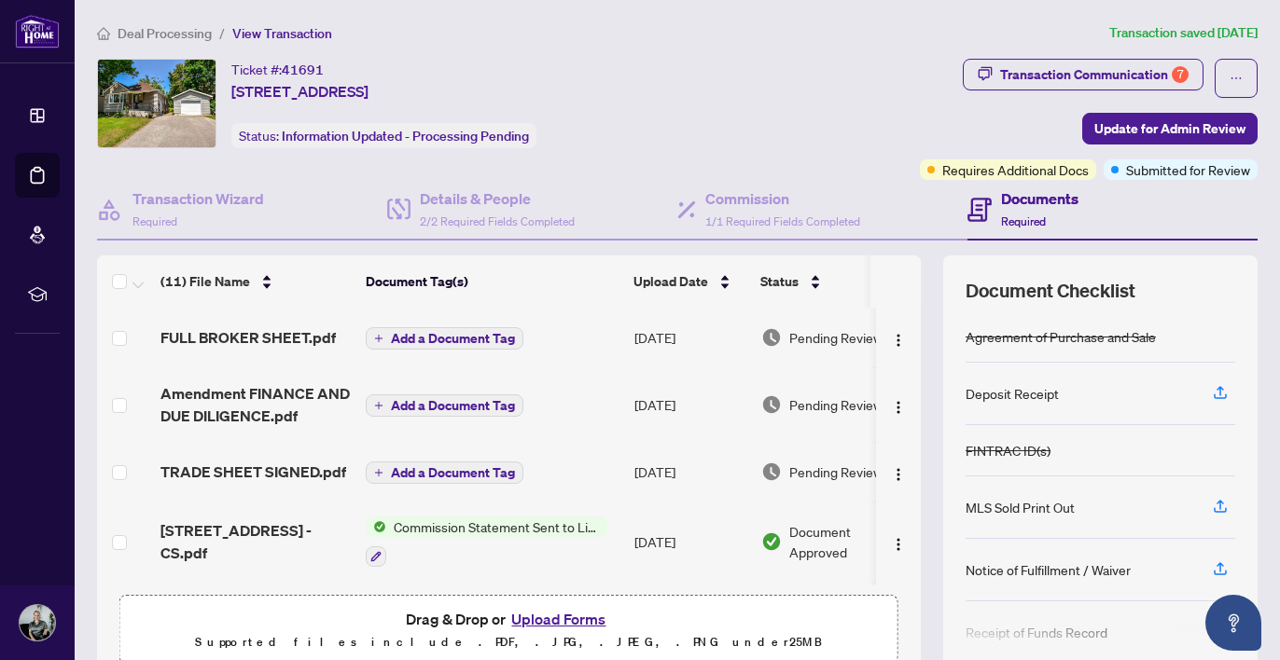
scroll to position [0, 0]
click at [231, 338] on span "FULL BROKER SHEET.pdf" at bounding box center [247, 337] width 175 height 22
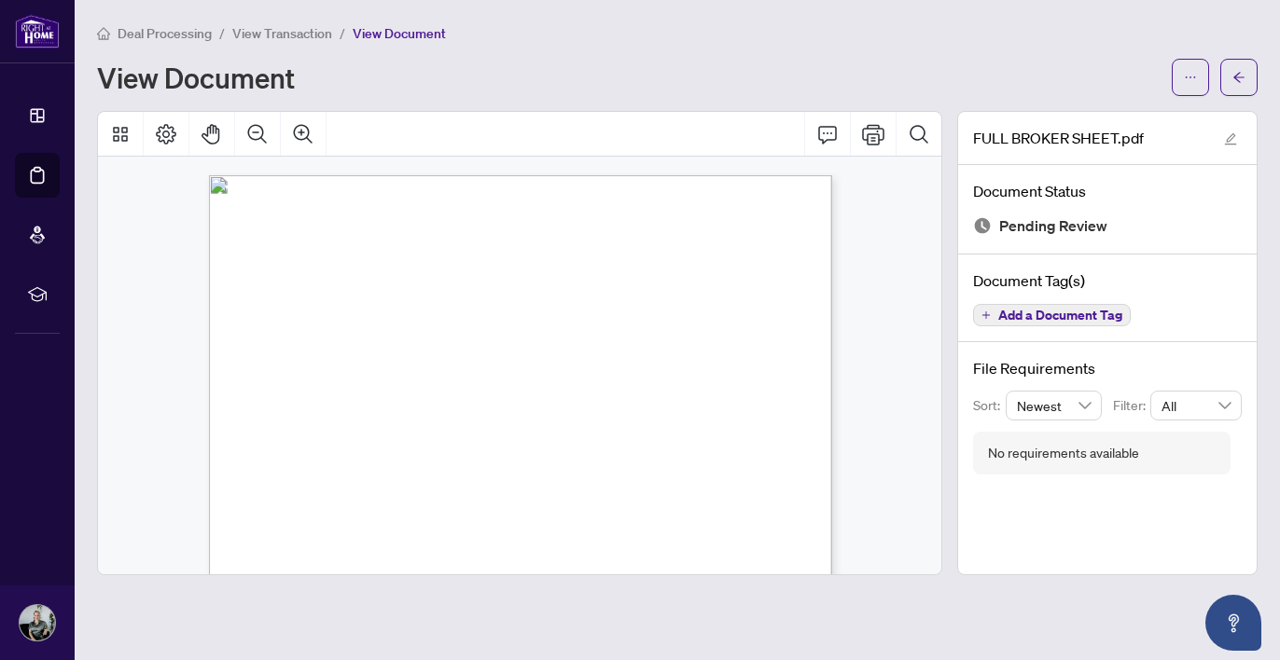
click at [1217, 73] on div at bounding box center [1214, 77] width 86 height 37
click at [1242, 81] on icon "arrow-left" at bounding box center [1238, 77] width 13 height 13
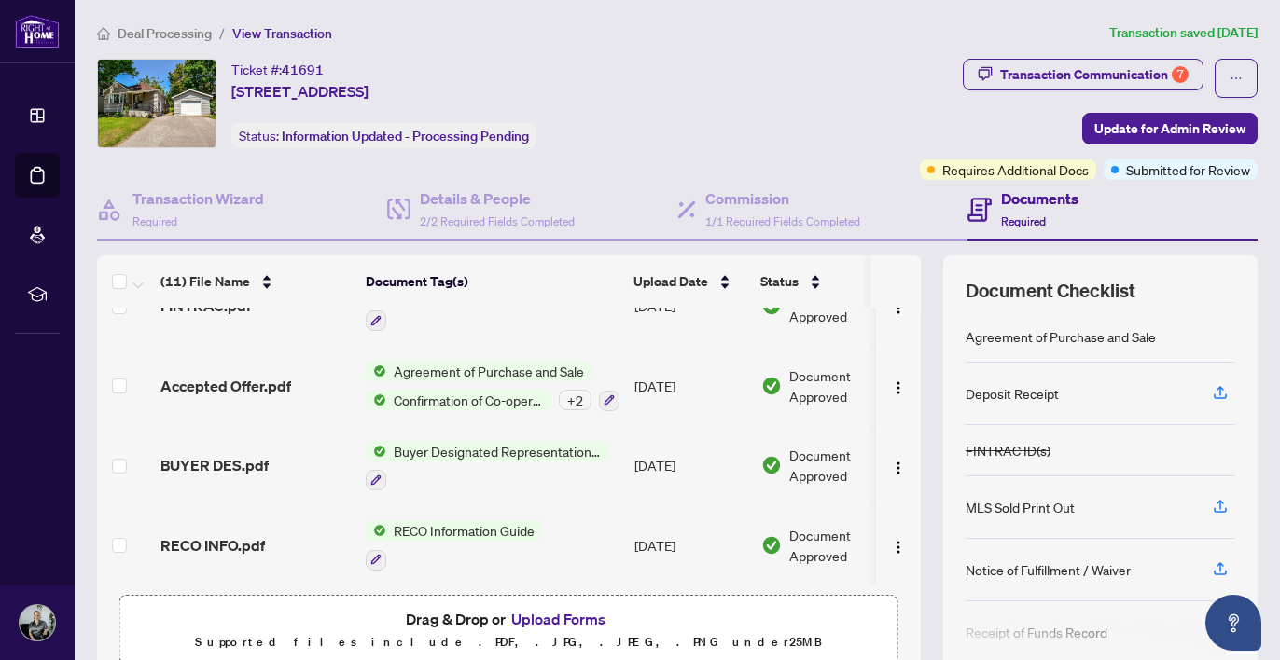
scroll to position [552, 0]
click at [1114, 70] on div "Transaction Communication 7" at bounding box center [1094, 75] width 188 height 30
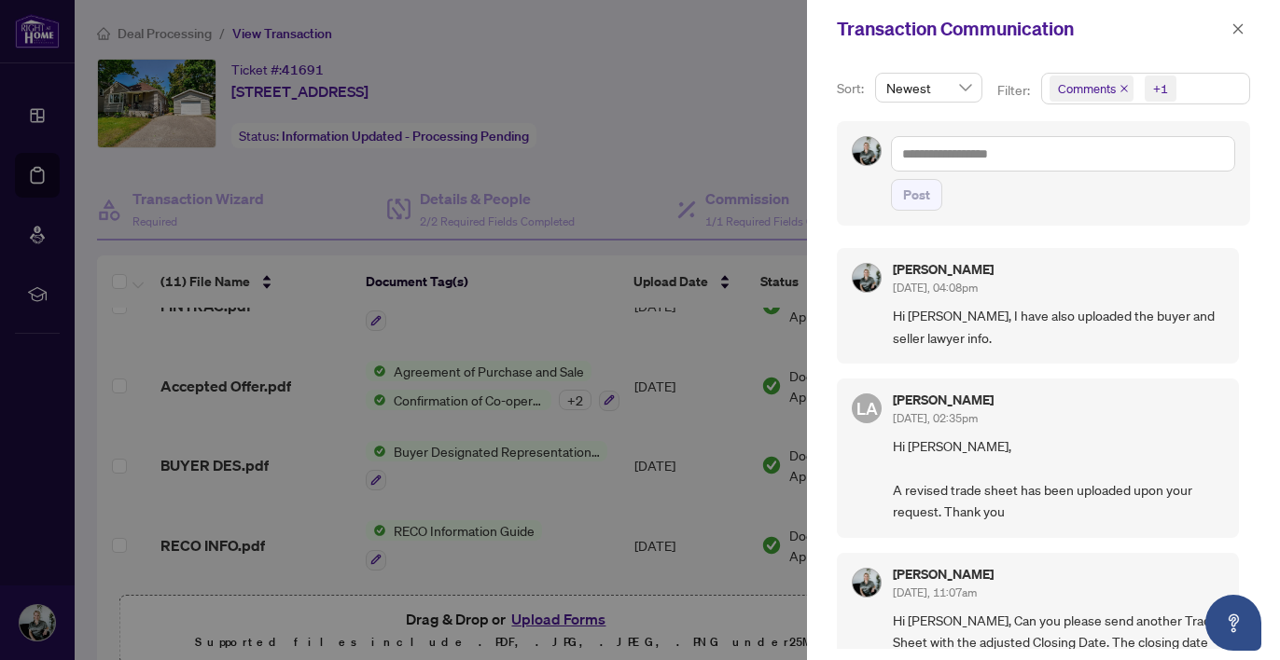
click at [1199, 90] on span "Comments +1" at bounding box center [1145, 89] width 207 height 30
click at [1058, 170] on span "Select Comments" at bounding box center [1059, 166] width 15 height 15
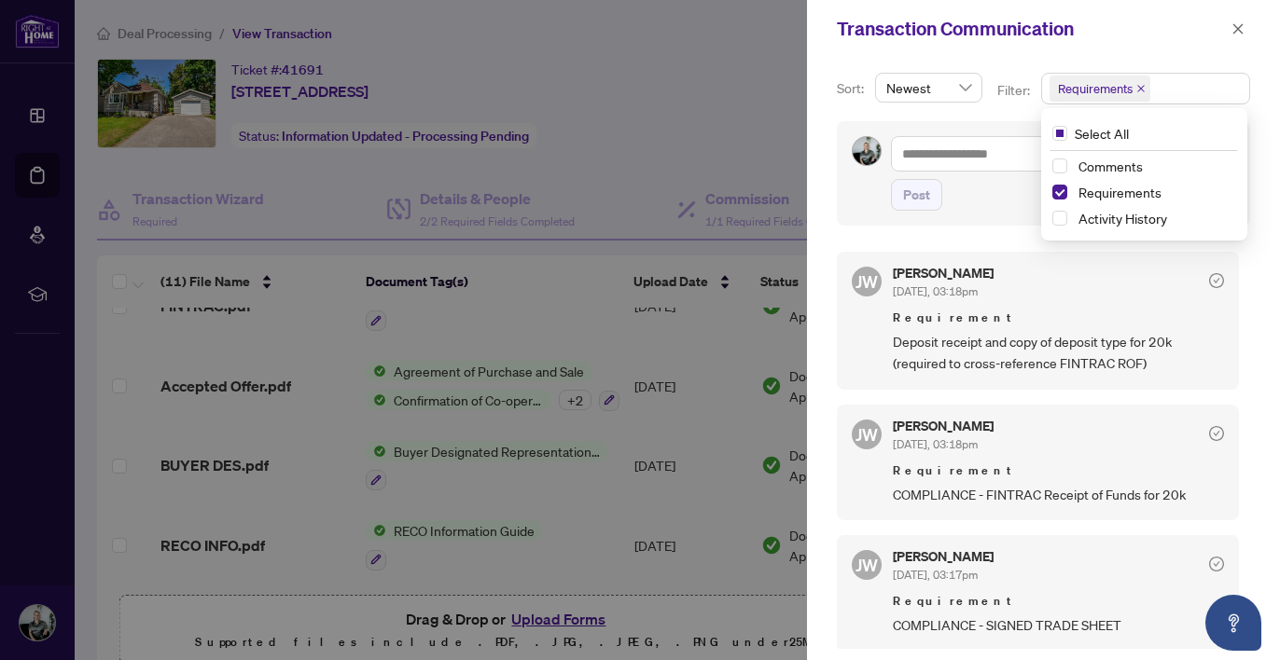
scroll to position [562, 0]
click at [1241, 35] on icon "close" at bounding box center [1237, 28] width 13 height 13
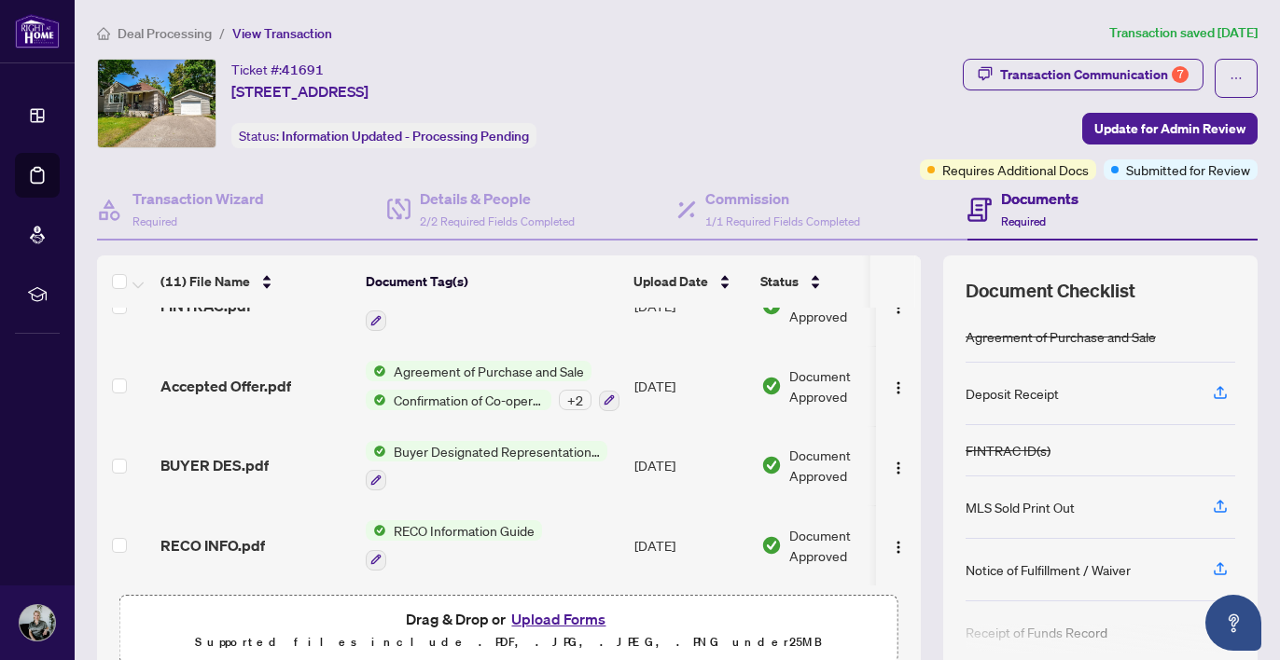
scroll to position [92, 0]
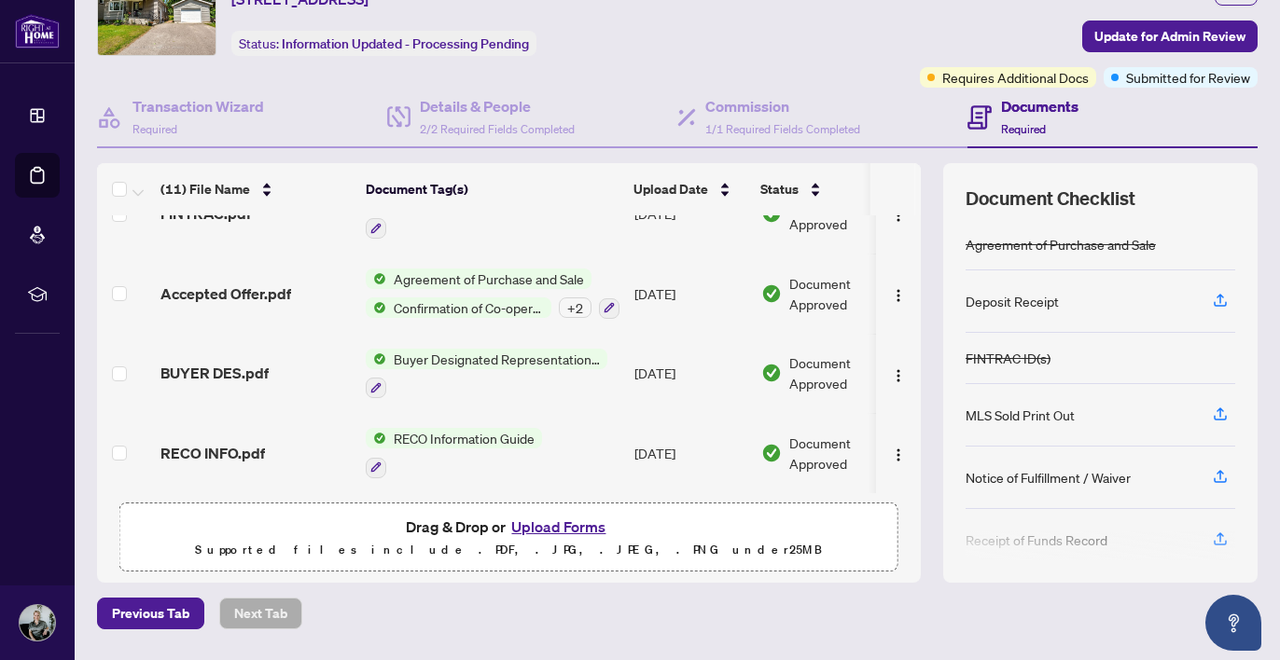
click at [549, 538] on button "Upload Forms" at bounding box center [558, 527] width 105 height 24
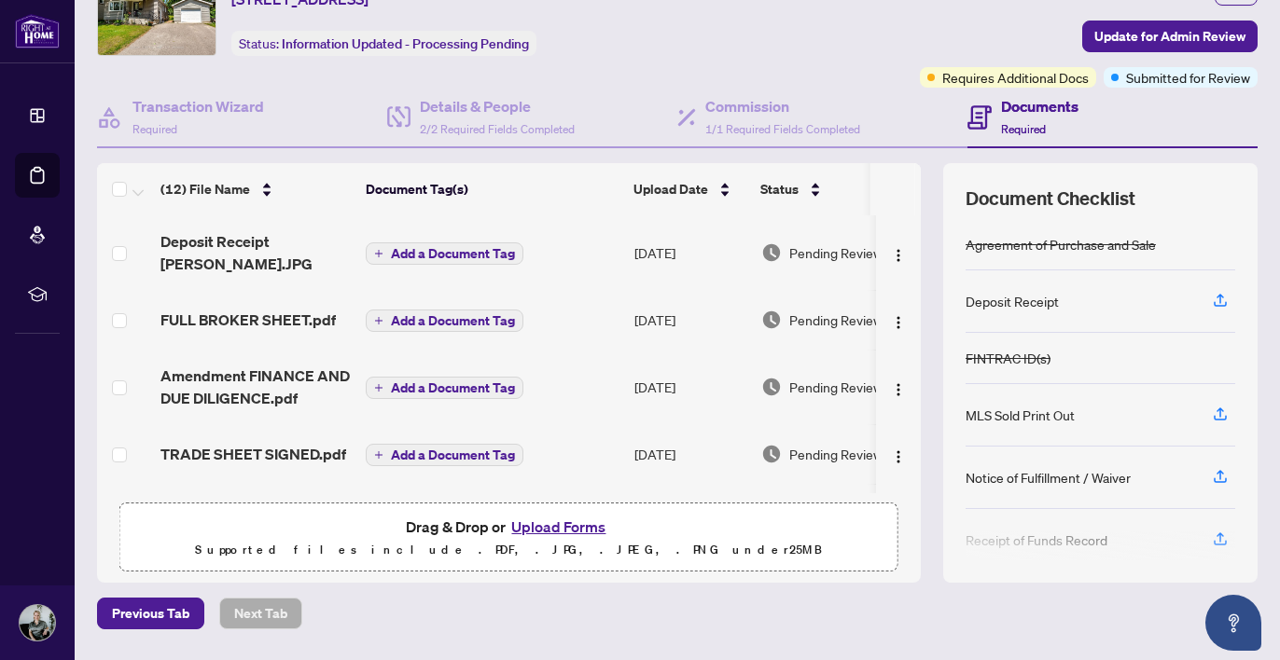
scroll to position [0, 0]
click at [896, 248] on img "button" at bounding box center [898, 255] width 15 height 15
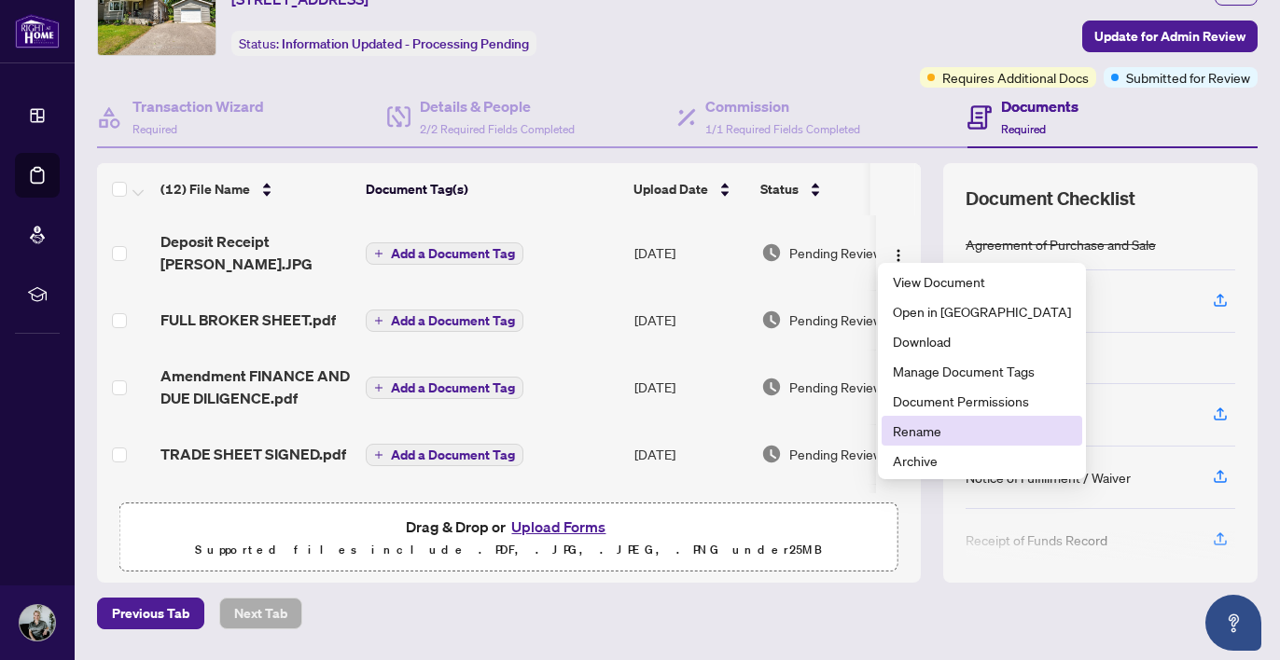
click at [906, 432] on span "Rename" at bounding box center [982, 431] width 178 height 21
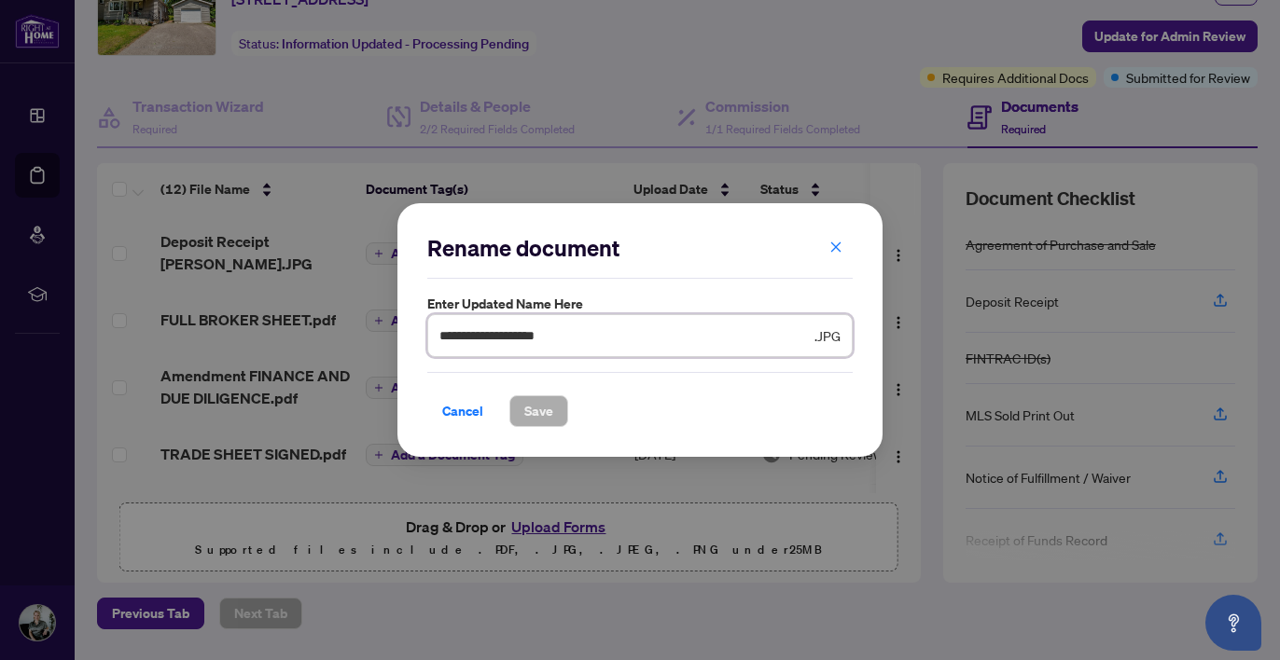
click at [589, 326] on input "**********" at bounding box center [624, 336] width 371 height 21
type input "**********"
click at [533, 408] on span "Save" at bounding box center [538, 411] width 29 height 30
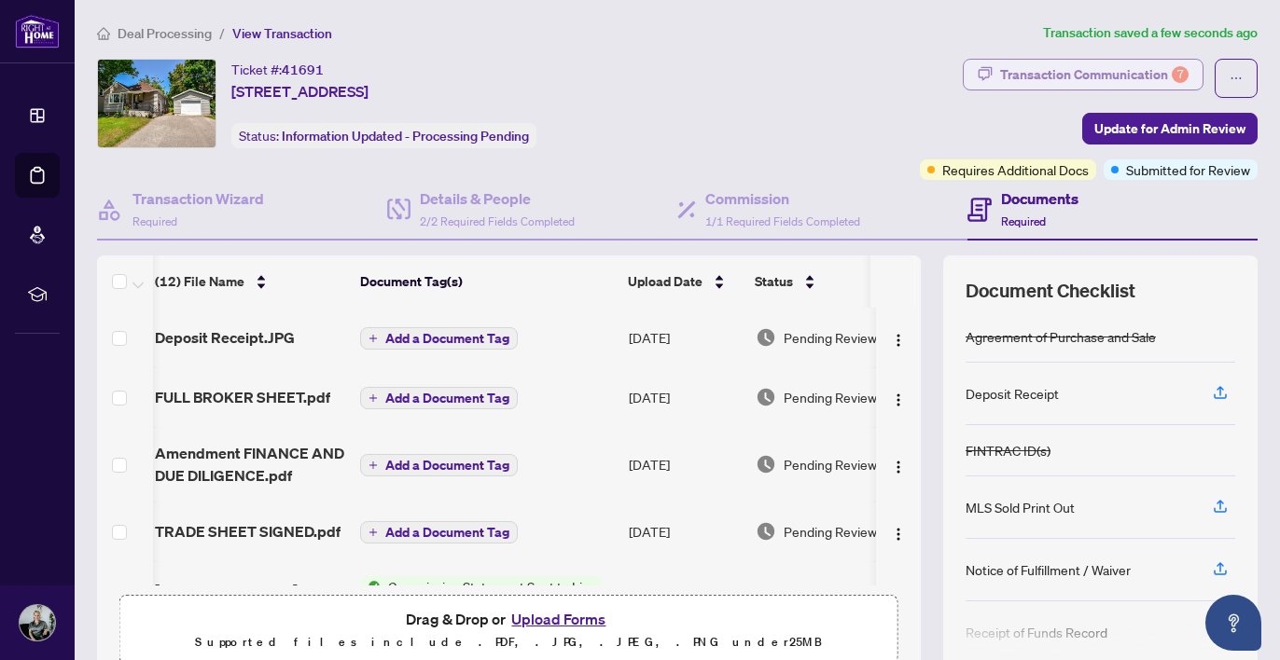
click at [1089, 59] on button "Transaction Communication 7" at bounding box center [1083, 75] width 241 height 32
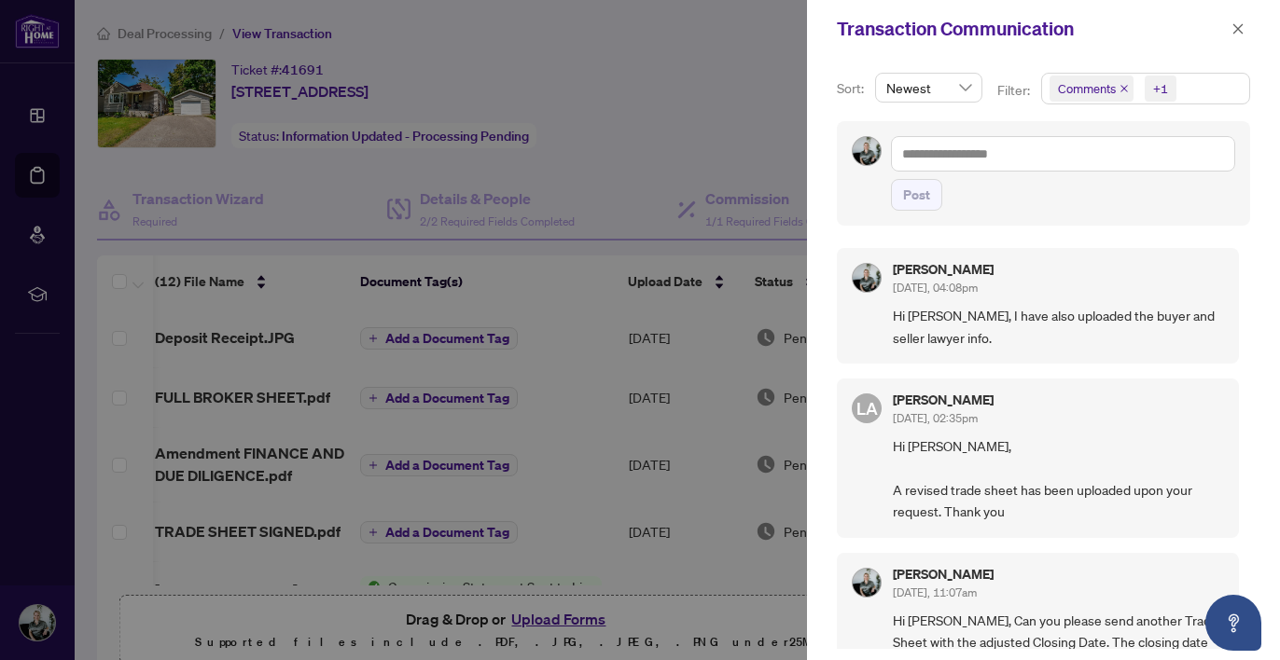
click at [1201, 84] on span "Comments +1" at bounding box center [1145, 89] width 207 height 30
click at [1052, 163] on span "Select Comments" at bounding box center [1059, 166] width 15 height 15
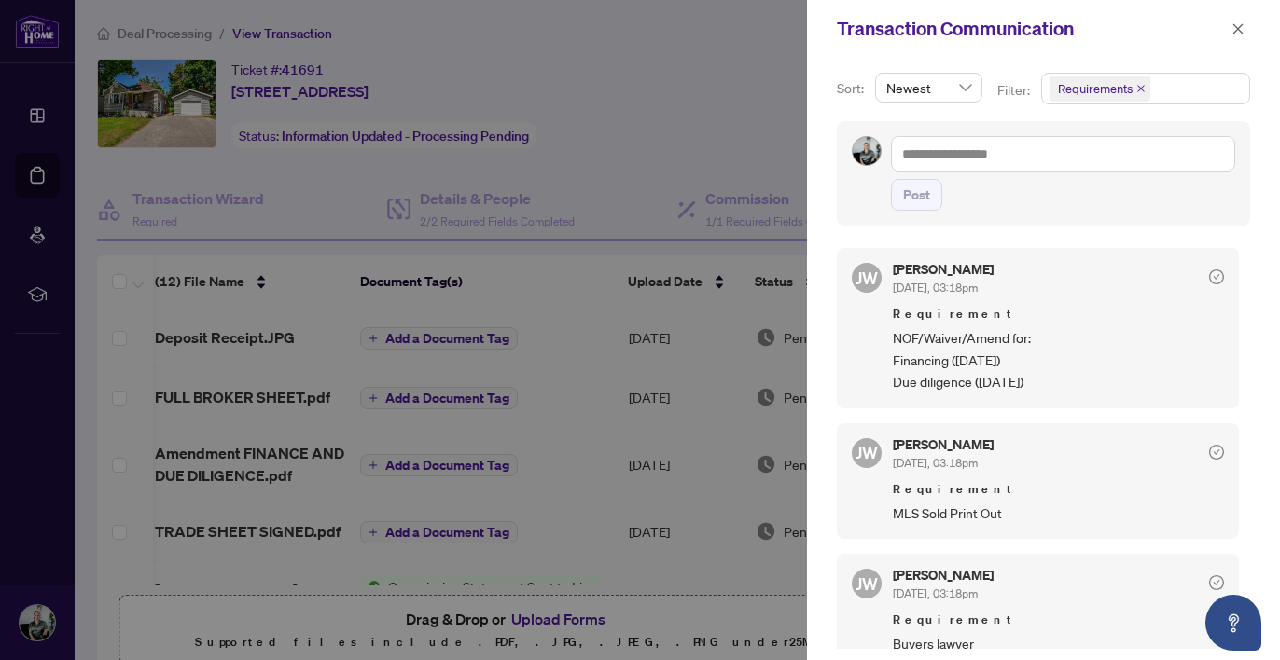
click at [727, 122] on div at bounding box center [640, 330] width 1280 height 660
click at [1241, 29] on icon "close" at bounding box center [1237, 28] width 13 height 13
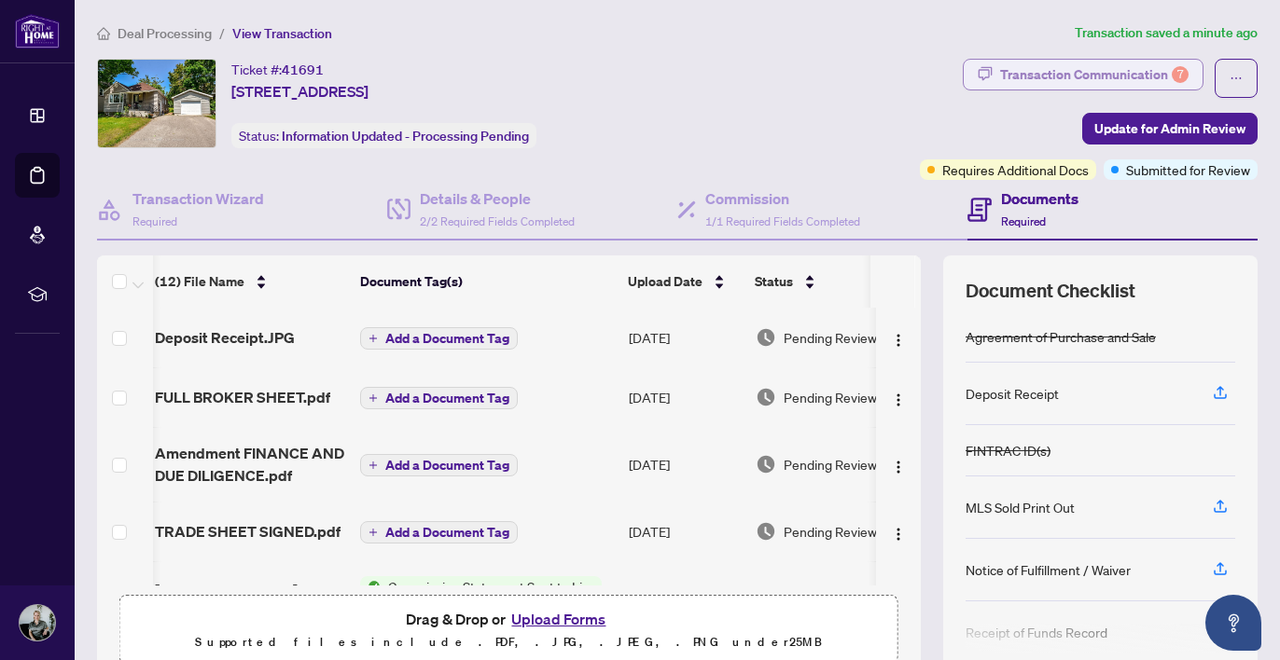
click at [1104, 69] on div "Transaction Communication 7" at bounding box center [1094, 75] width 188 height 30
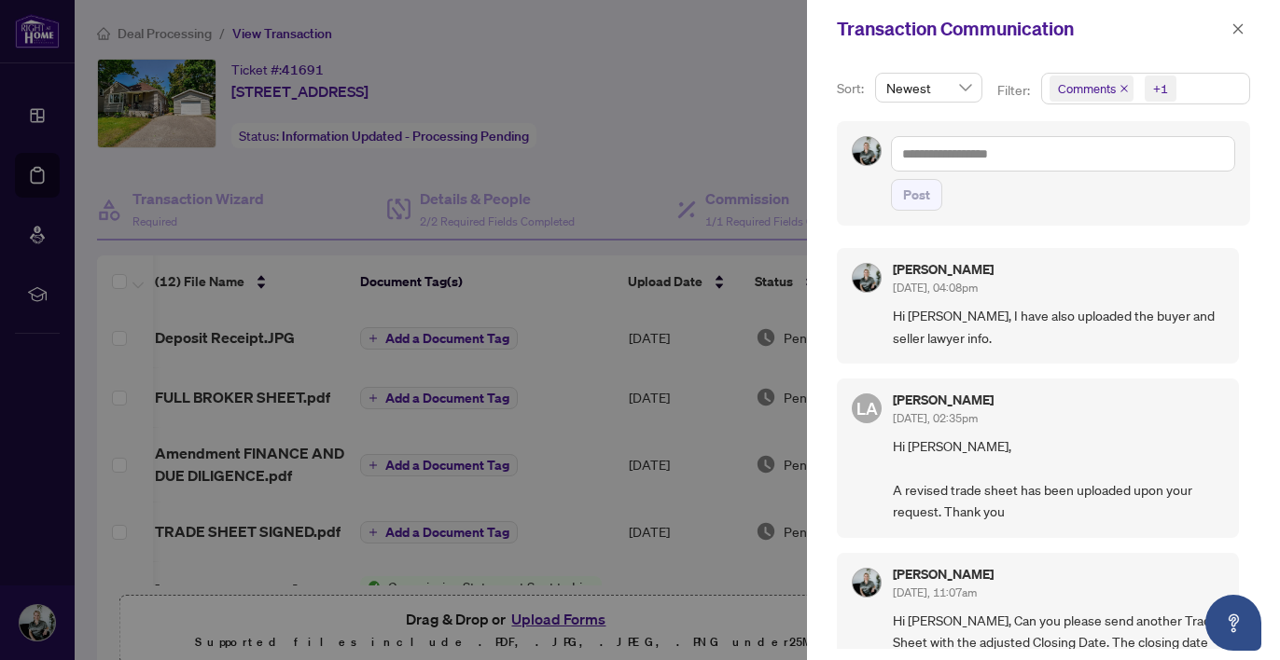
click at [1189, 90] on span "Comments +1" at bounding box center [1145, 89] width 207 height 30
click at [1059, 166] on span "Select Comments" at bounding box center [1059, 166] width 15 height 15
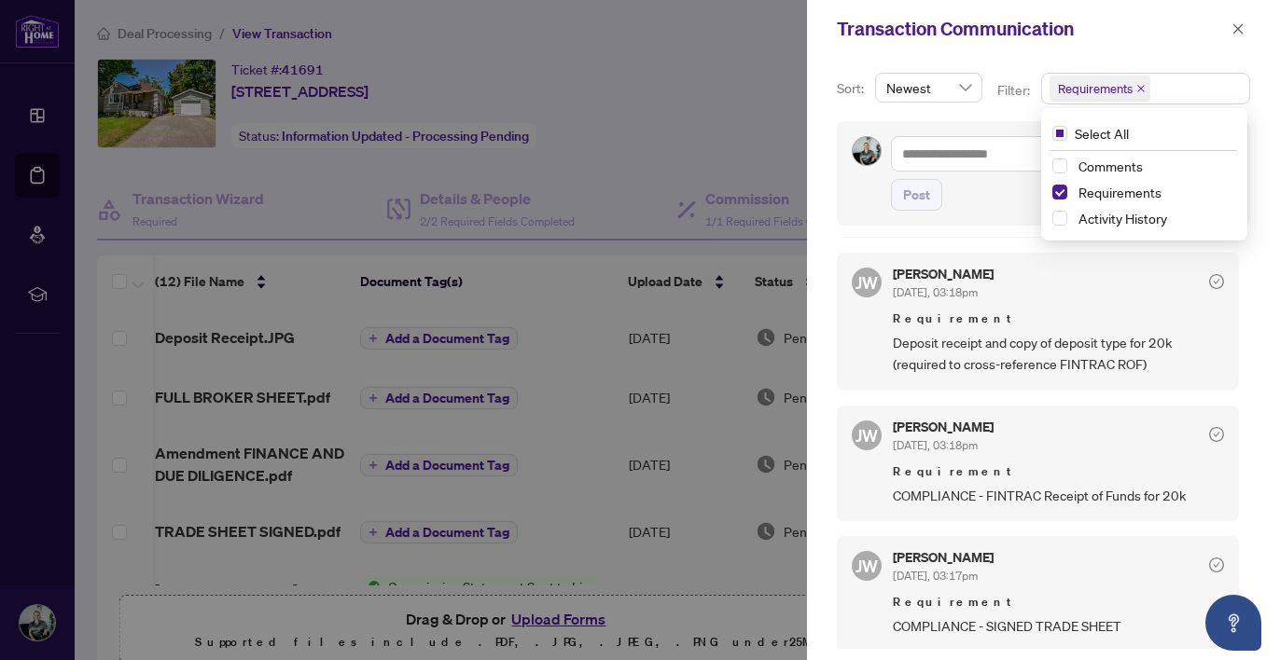
scroll to position [562, 0]
click at [1241, 29] on icon "close" at bounding box center [1237, 28] width 13 height 13
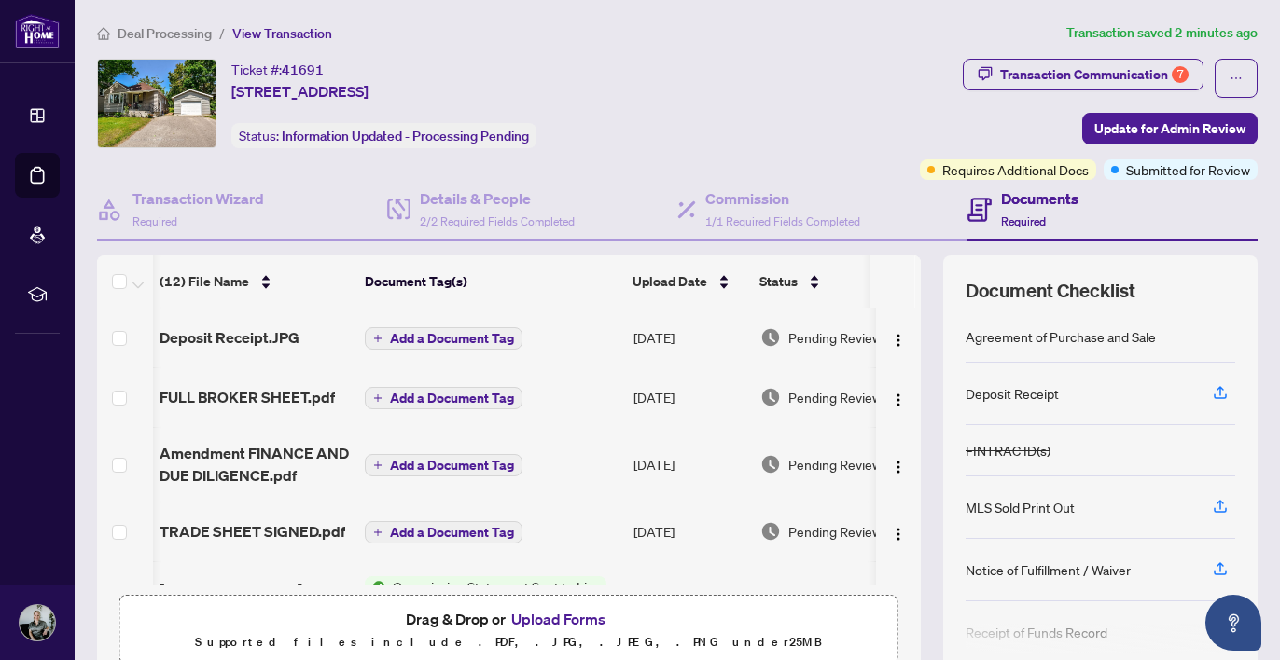
scroll to position [0, 1]
click at [1141, 132] on span "Update for Admin Review" at bounding box center [1169, 129] width 151 height 30
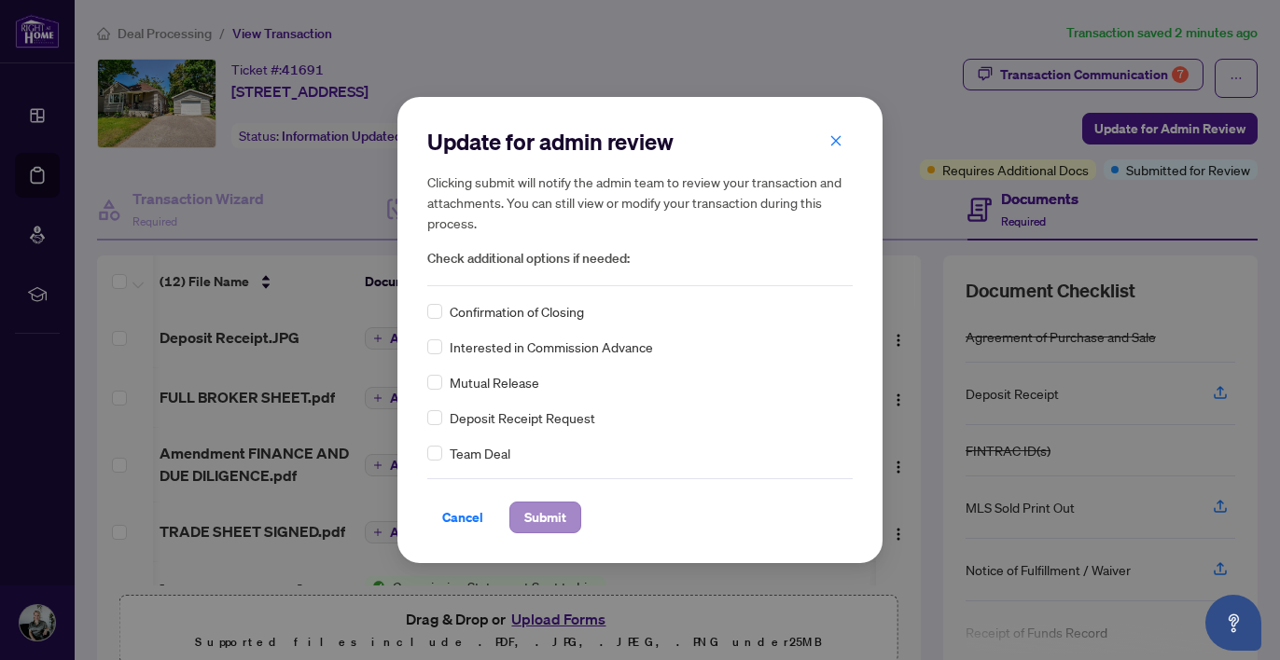
click at [561, 520] on span "Submit" at bounding box center [545, 518] width 42 height 30
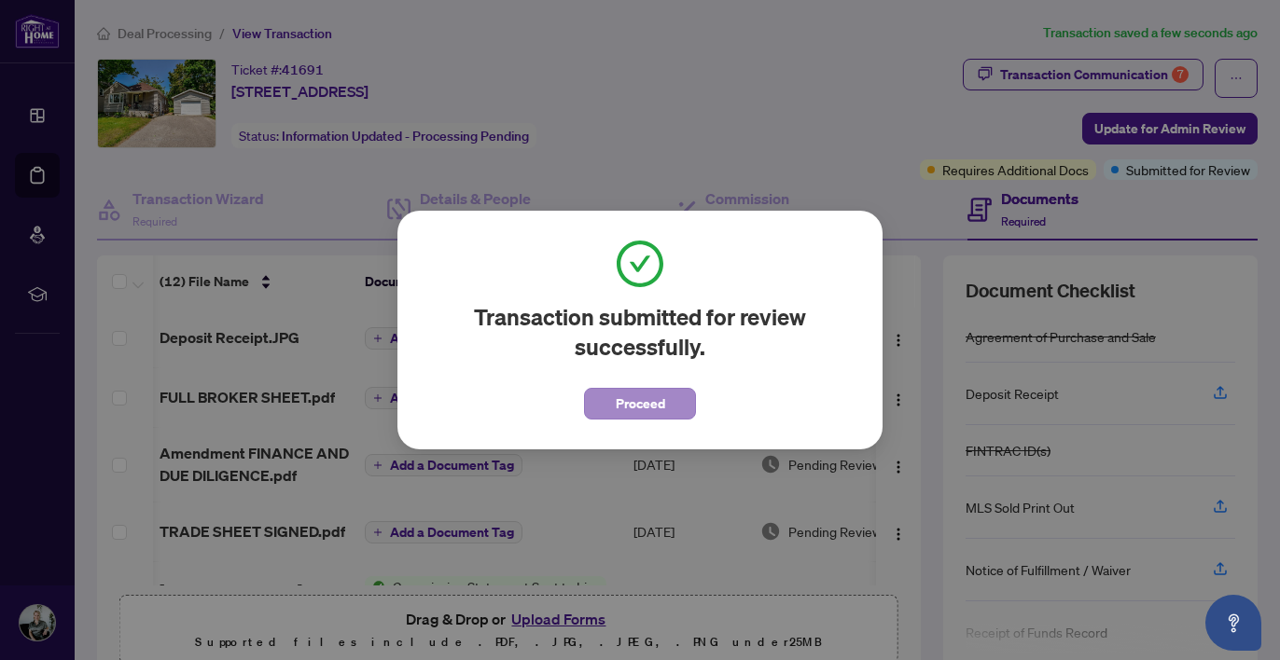
click at [646, 408] on span "Proceed" at bounding box center [640, 404] width 49 height 30
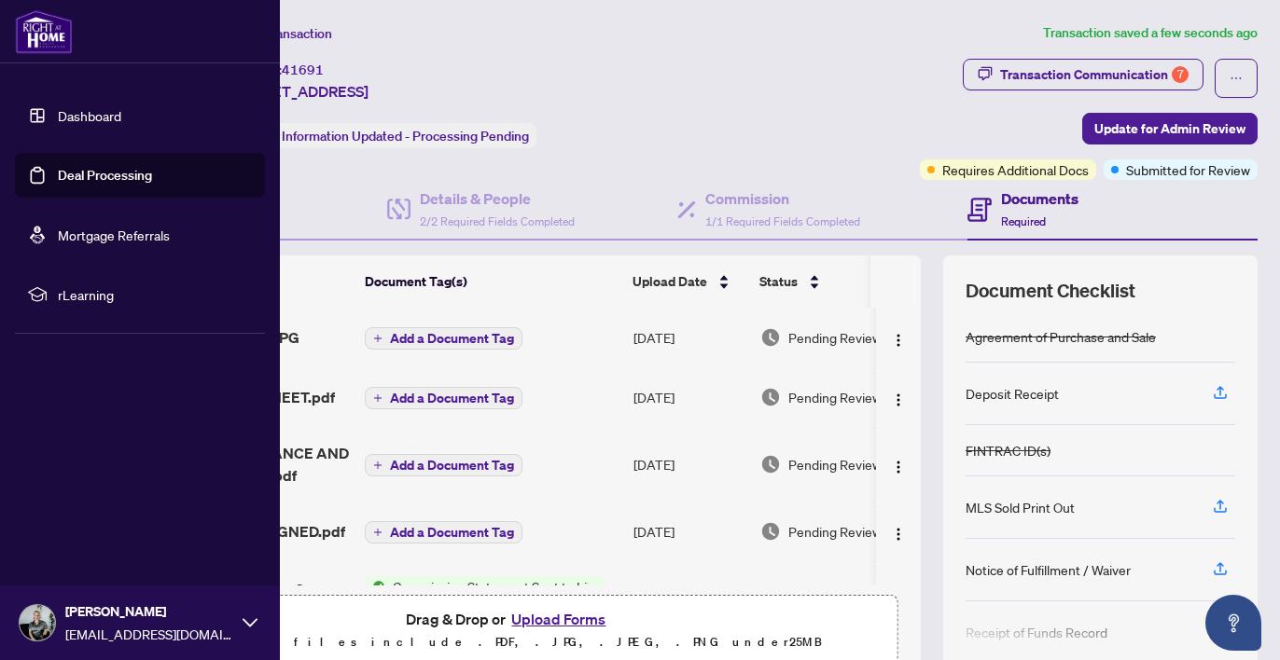
click at [105, 120] on link "Dashboard" at bounding box center [89, 115] width 63 height 17
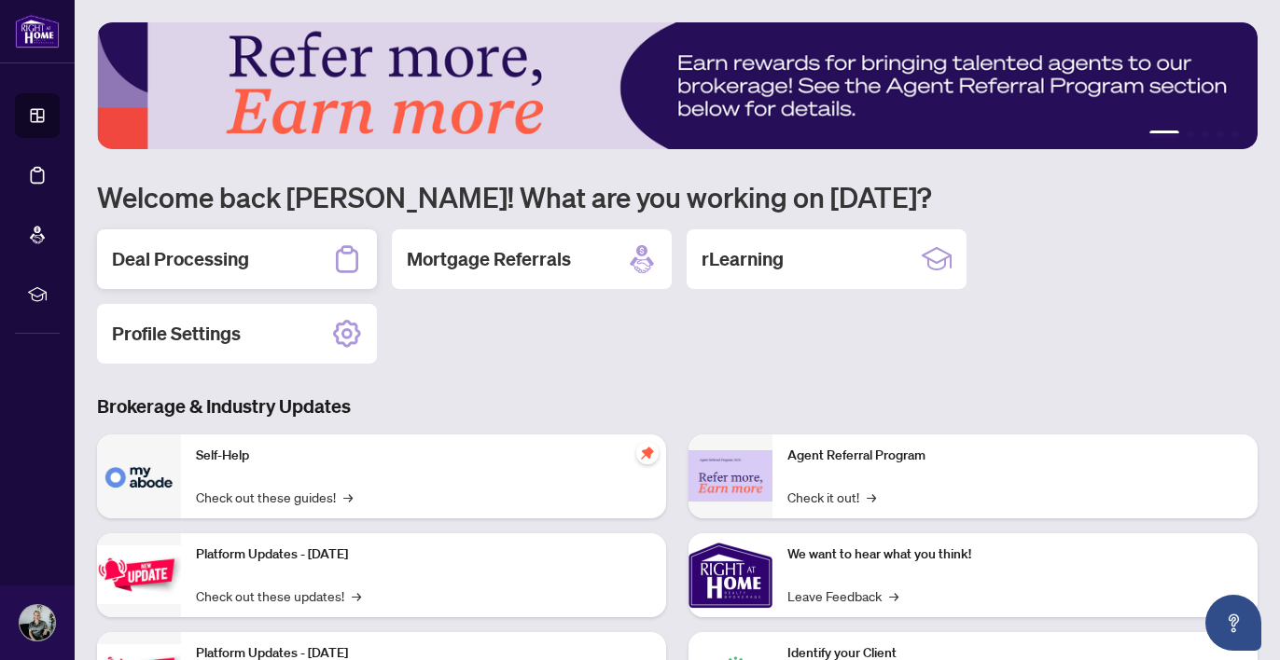
click at [234, 254] on h2 "Deal Processing" at bounding box center [180, 259] width 137 height 26
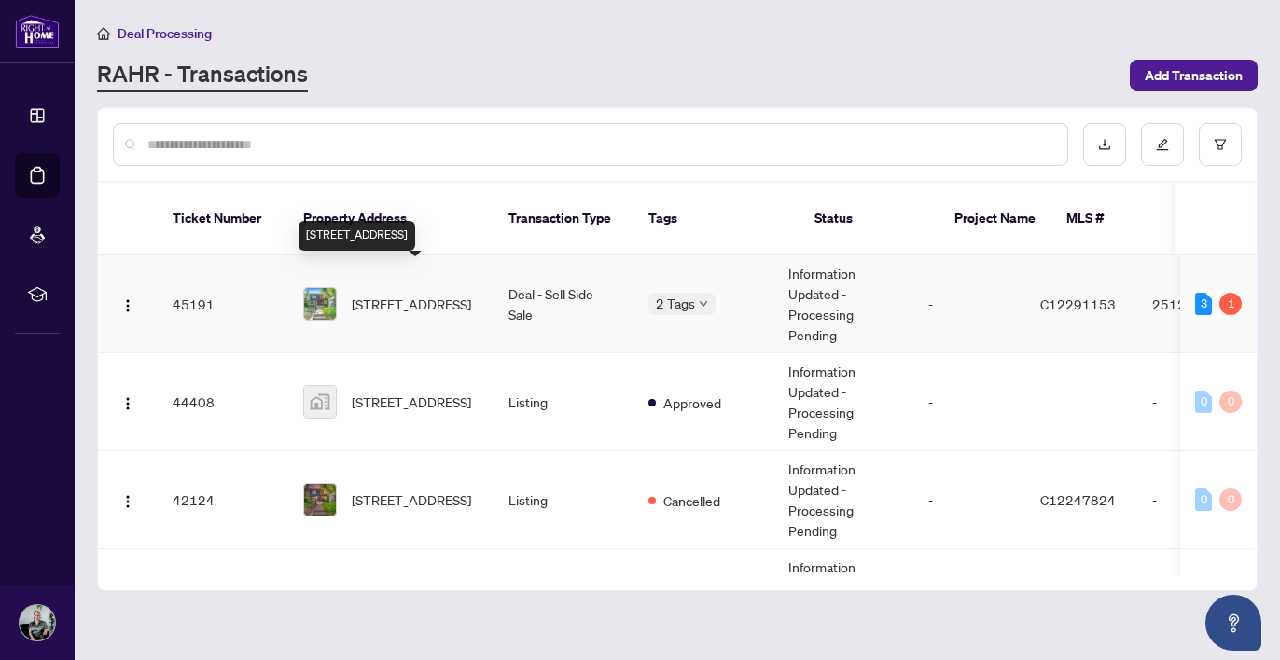
click at [413, 294] on span "49 Summerhill Gdns, Toronto, Ontario M4T 1B3, Canada" at bounding box center [411, 304] width 119 height 21
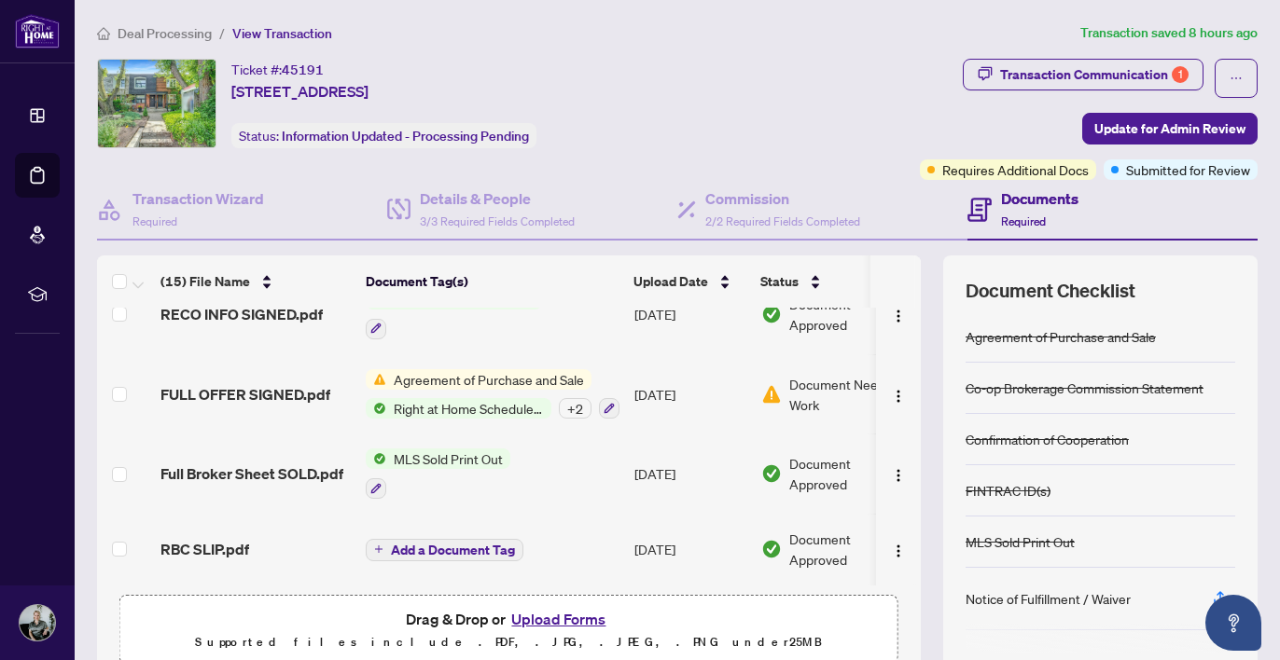
scroll to position [853, 0]
click at [1118, 80] on div "Transaction Communication 1" at bounding box center [1094, 75] width 188 height 30
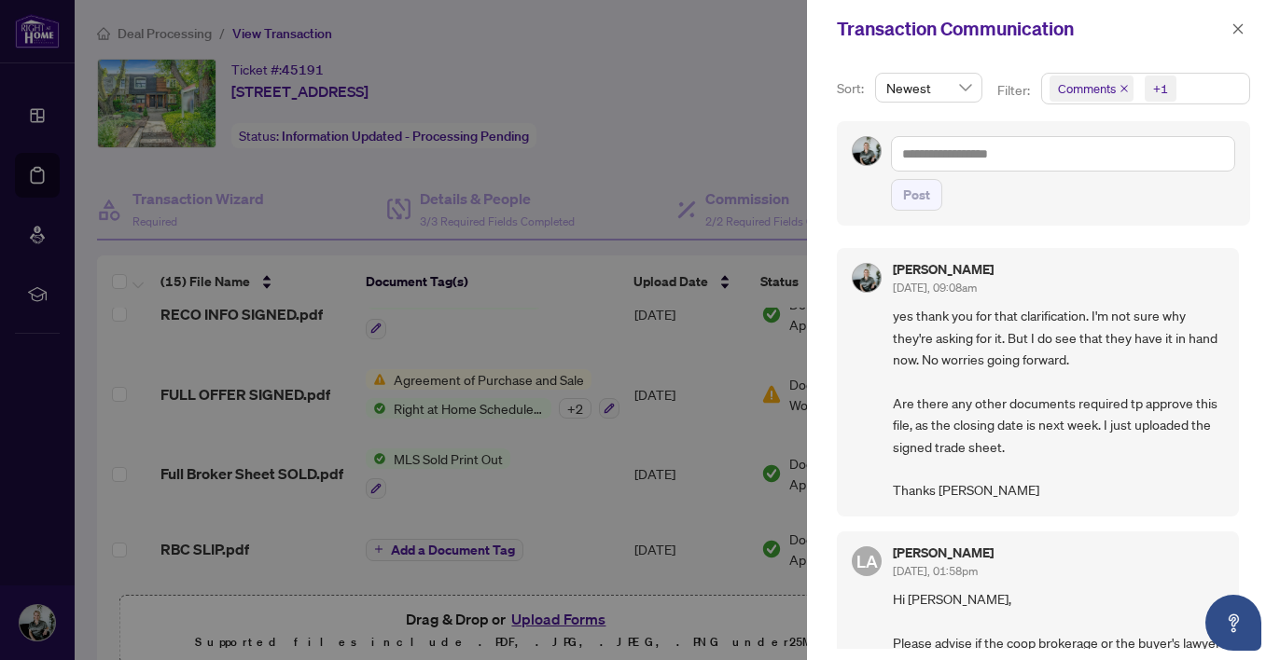
click at [1188, 101] on span "Comments +1" at bounding box center [1145, 89] width 207 height 30
click at [1054, 167] on span "Select Comments" at bounding box center [1059, 166] width 15 height 15
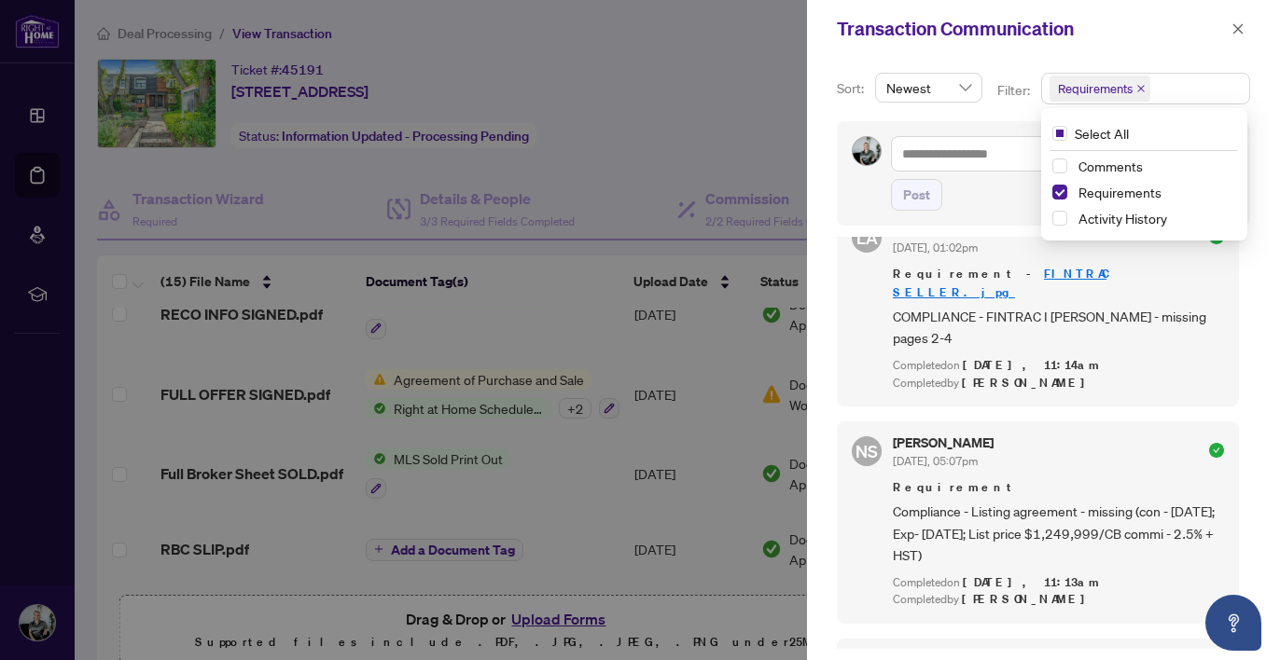
scroll to position [0, 0]
click at [1233, 32] on icon "close" at bounding box center [1237, 28] width 13 height 13
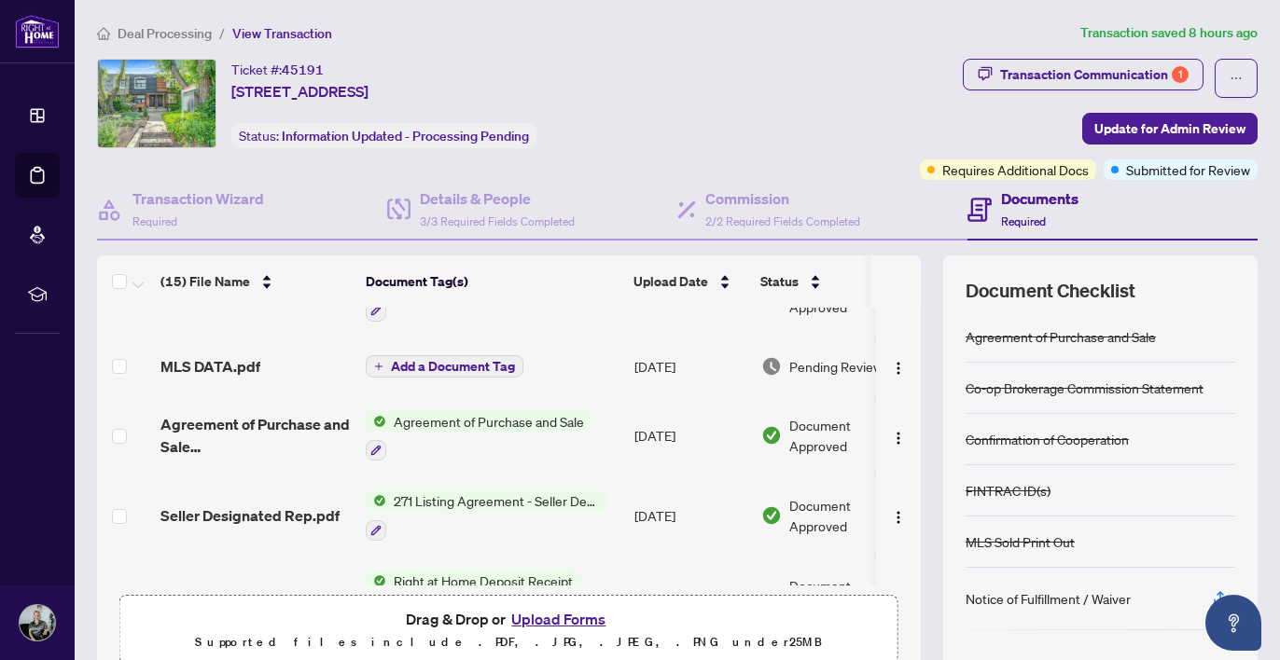
scroll to position [268, 0]
